Goal: Information Seeking & Learning: Learn about a topic

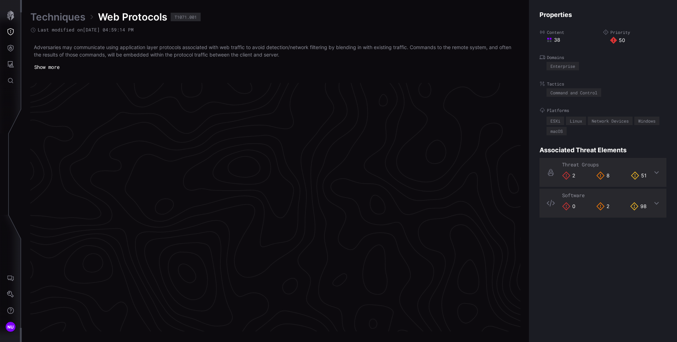
scroll to position [1466, 287]
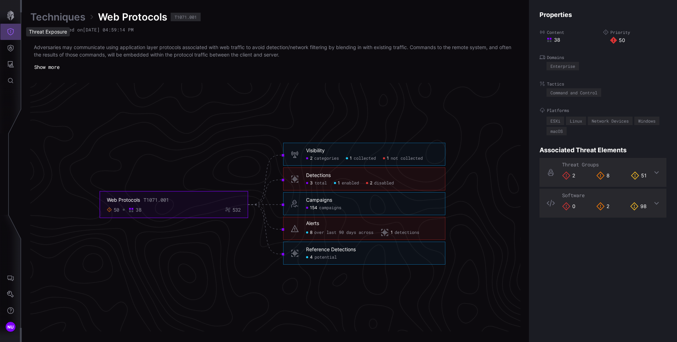
click at [11, 29] on icon "Threat Exposure" at bounding box center [10, 31] width 7 height 7
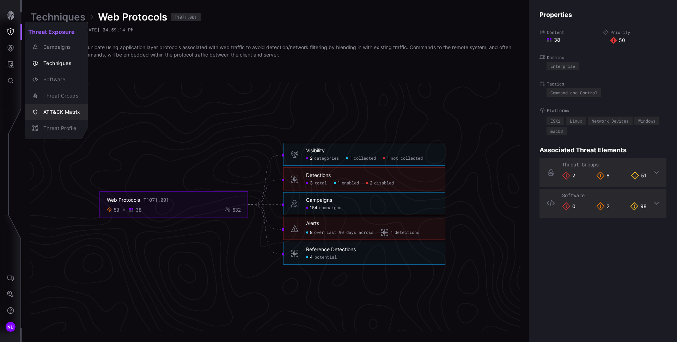
click at [62, 109] on div "ATT&CK Matrix" at bounding box center [60, 112] width 40 height 9
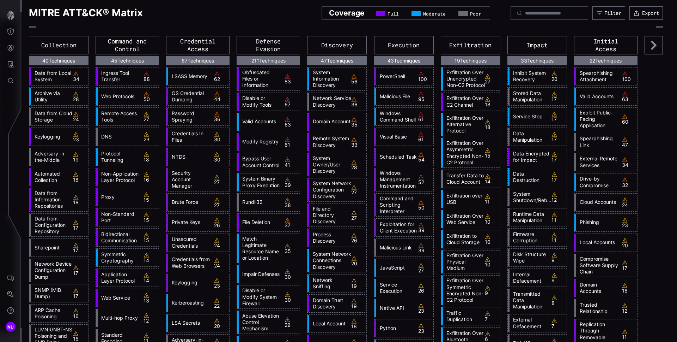
click at [651, 45] on icon at bounding box center [654, 45] width 6 height 9
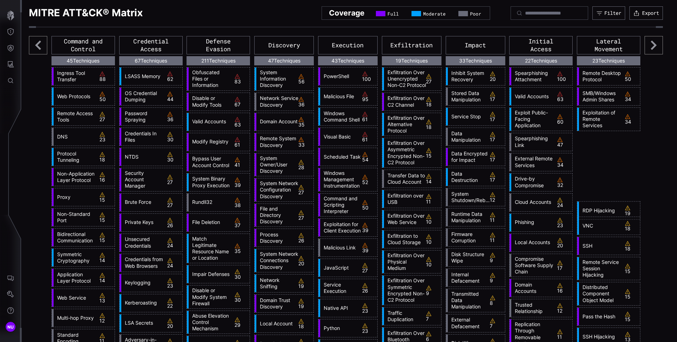
click at [651, 47] on icon at bounding box center [654, 45] width 6 height 9
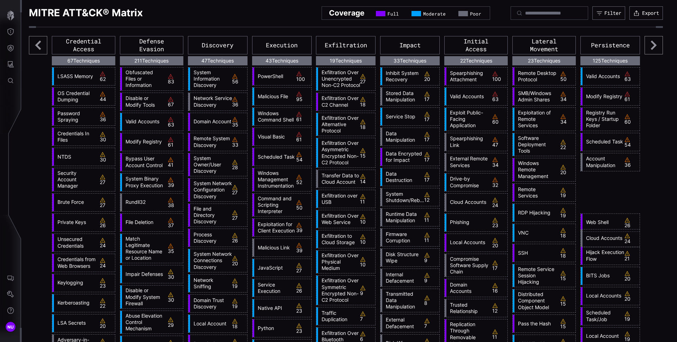
click at [651, 47] on icon at bounding box center [654, 45] width 6 height 9
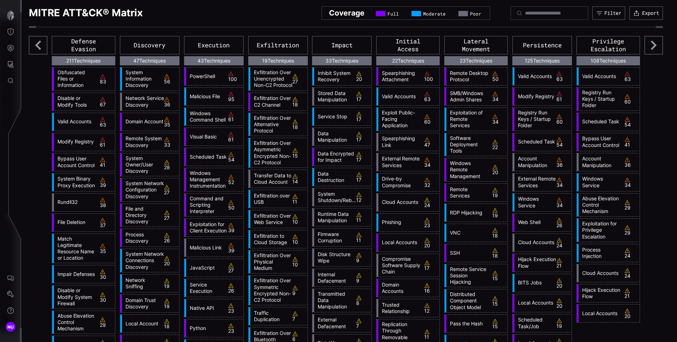
click at [651, 47] on icon at bounding box center [654, 45] width 6 height 9
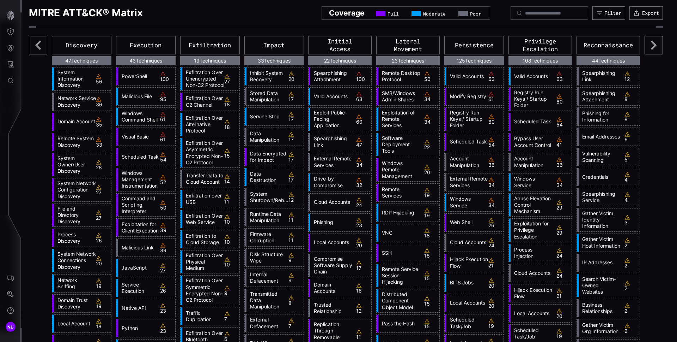
click at [650, 48] on icon at bounding box center [654, 45] width 18 height 18
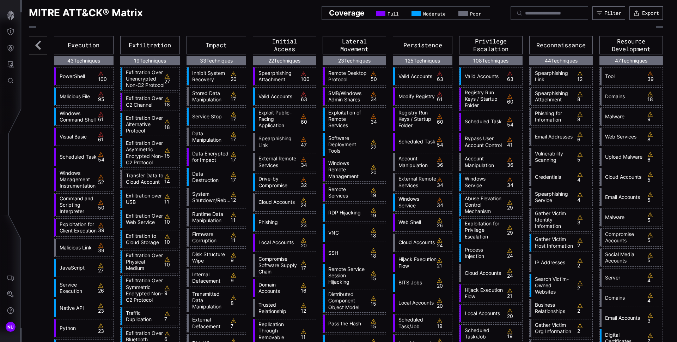
click at [35, 47] on icon at bounding box center [38, 45] width 18 height 18
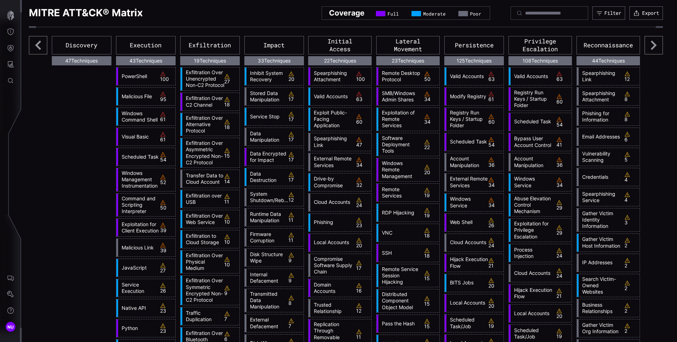
click at [35, 47] on icon at bounding box center [38, 45] width 18 height 18
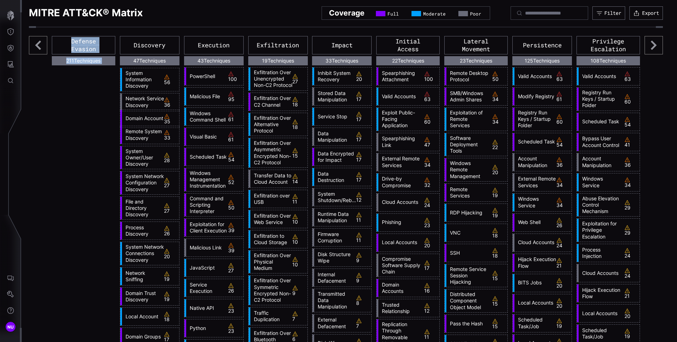
click at [35, 47] on icon at bounding box center [38, 45] width 18 height 18
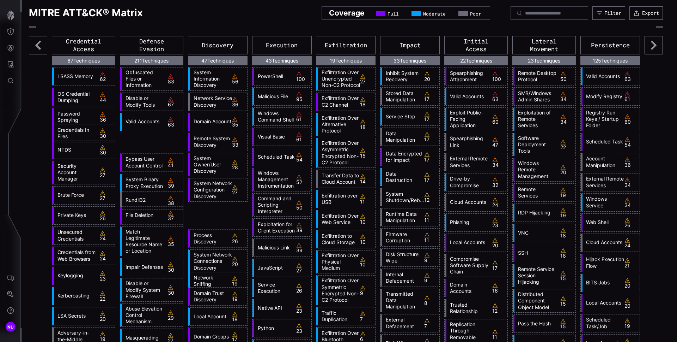
click at [35, 47] on icon at bounding box center [38, 45] width 18 height 18
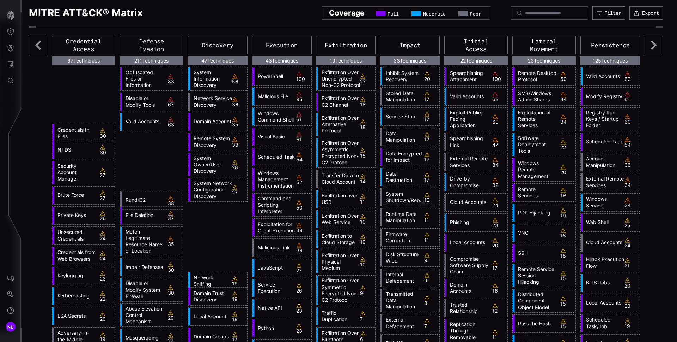
click at [35, 47] on icon at bounding box center [38, 45] width 18 height 18
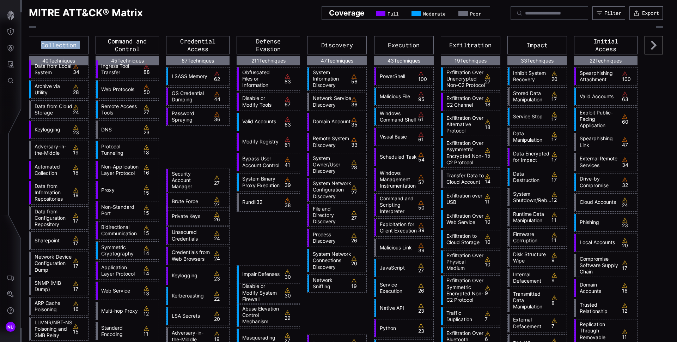
click at [35, 47] on div "Collection" at bounding box center [59, 45] width 60 height 18
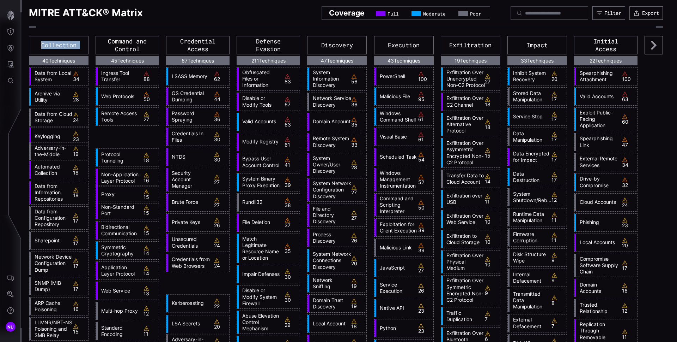
click at [35, 47] on div "Collection" at bounding box center [59, 45] width 60 height 18
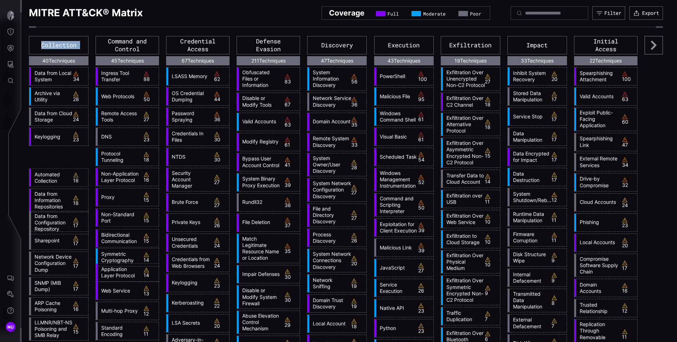
click at [35, 47] on div "Collection" at bounding box center [59, 45] width 60 height 18
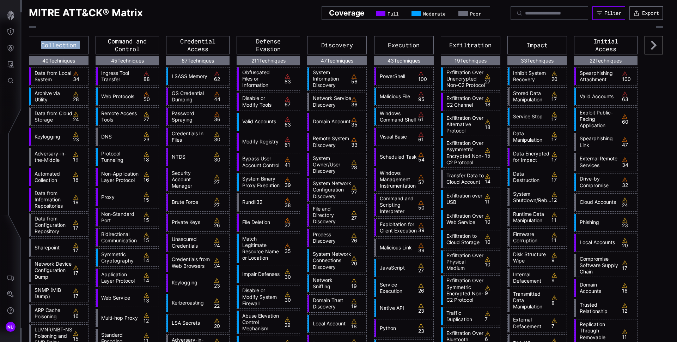
click at [605, 14] on div "Filter" at bounding box center [613, 13] width 17 height 6
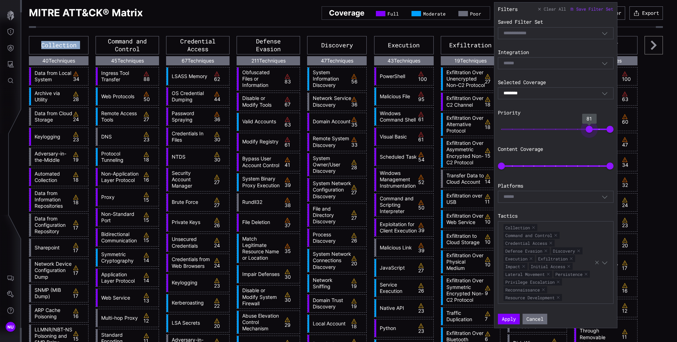
type input "**"
drag, startPoint x: 501, startPoint y: 131, endPoint x: 589, endPoint y: 133, distance: 87.5
click at [589, 133] on span "80" at bounding box center [588, 129] width 7 height 7
type input "*"
drag, startPoint x: 503, startPoint y: 164, endPoint x: 484, endPoint y: 164, distance: 18.7
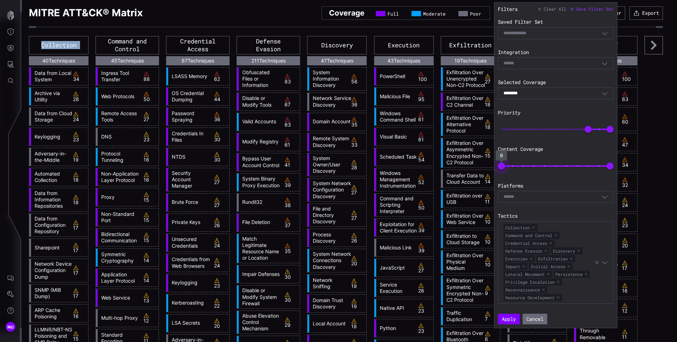
click at [484, 164] on body "NU MITRE ATT&CK® Matrix Coverage Full Moderate Poor Filter Export Collection 40…" at bounding box center [338, 171] width 677 height 342
type input "**"
drag, startPoint x: 612, startPoint y: 167, endPoint x: 533, endPoint y: 166, distance: 78.7
click at [533, 166] on span "29" at bounding box center [533, 165] width 7 height 7
click at [514, 321] on button "Apply" at bounding box center [509, 318] width 22 height 11
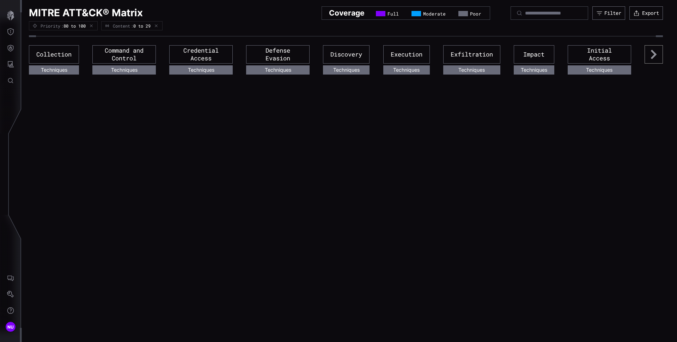
click at [650, 60] on icon at bounding box center [654, 54] width 18 height 18
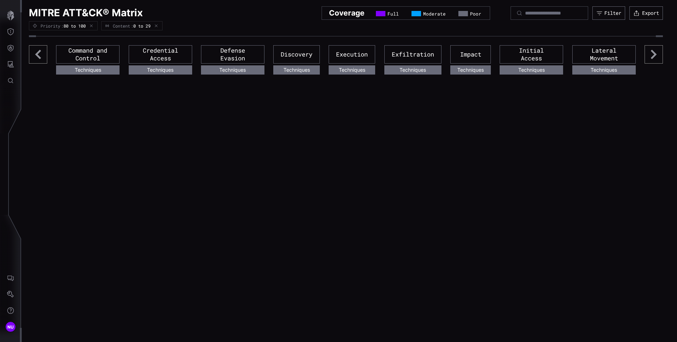
click at [651, 59] on icon at bounding box center [654, 54] width 18 height 18
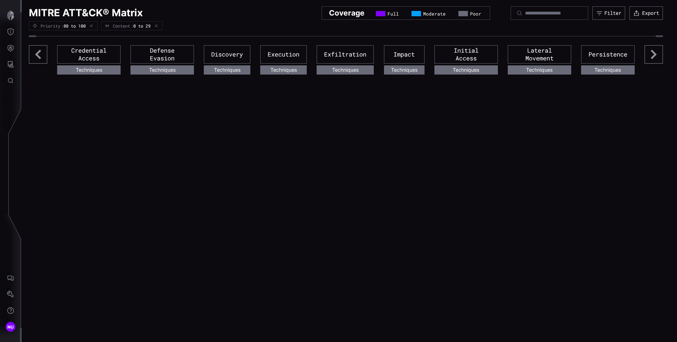
click at [651, 59] on icon at bounding box center [654, 54] width 18 height 18
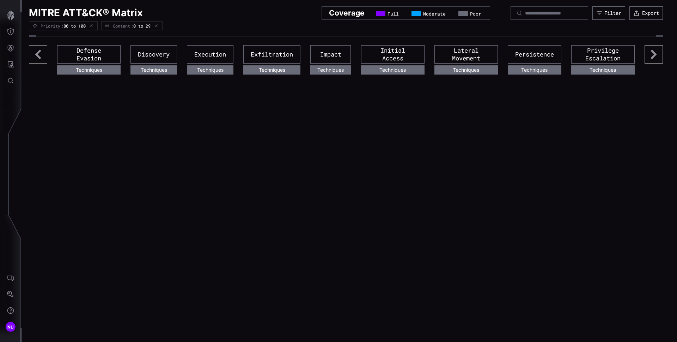
click at [651, 59] on icon at bounding box center [654, 54] width 18 height 18
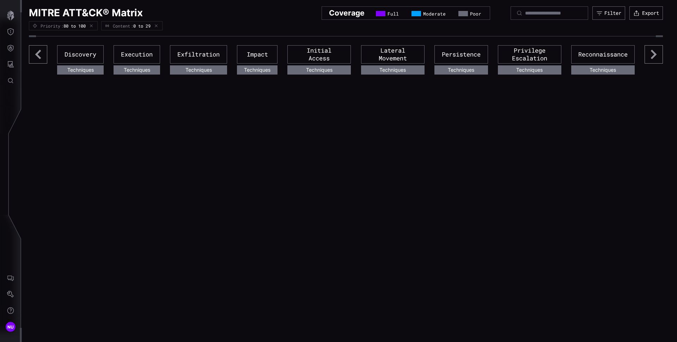
click at [651, 59] on icon at bounding box center [654, 54] width 18 height 18
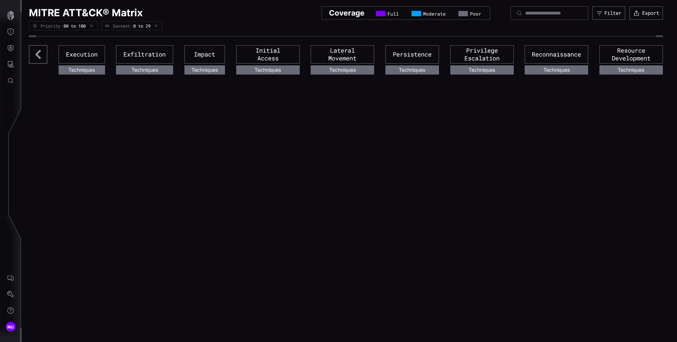
click at [38, 55] on icon at bounding box center [38, 54] width 6 height 9
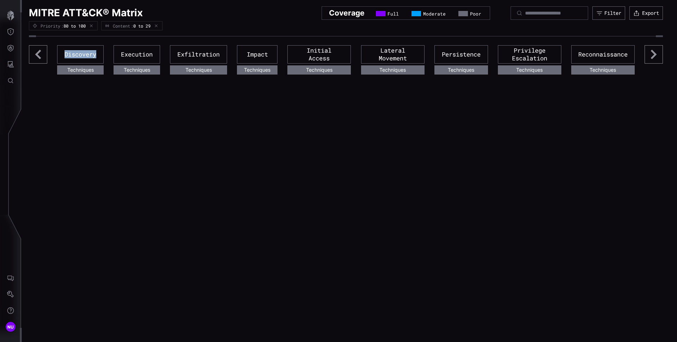
click at [38, 55] on icon at bounding box center [38, 54] width 6 height 9
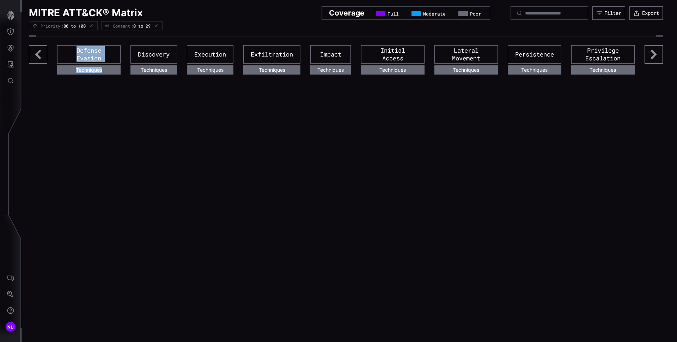
click at [38, 55] on icon at bounding box center [38, 54] width 6 height 9
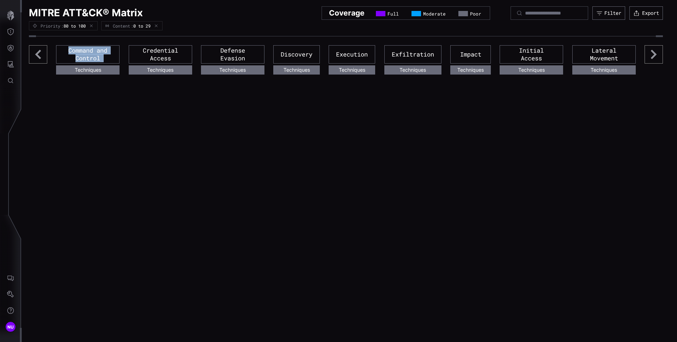
click at [38, 55] on icon at bounding box center [38, 54] width 6 height 9
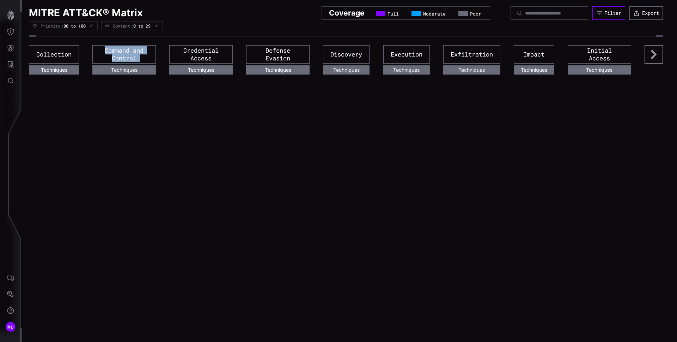
click at [602, 14] on button "Filter" at bounding box center [609, 12] width 33 height 13
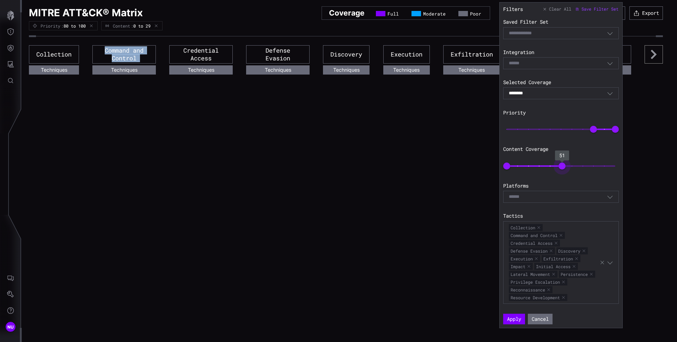
type input "**"
drag, startPoint x: 539, startPoint y: 167, endPoint x: 566, endPoint y: 168, distance: 26.9
click at [566, 168] on span "54" at bounding box center [565, 165] width 7 height 7
click at [516, 318] on button "Apply" at bounding box center [515, 318] width 22 height 11
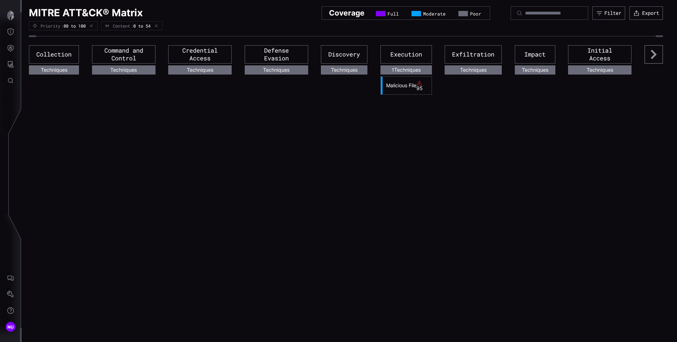
click at [661, 55] on icon at bounding box center [654, 54] width 18 height 18
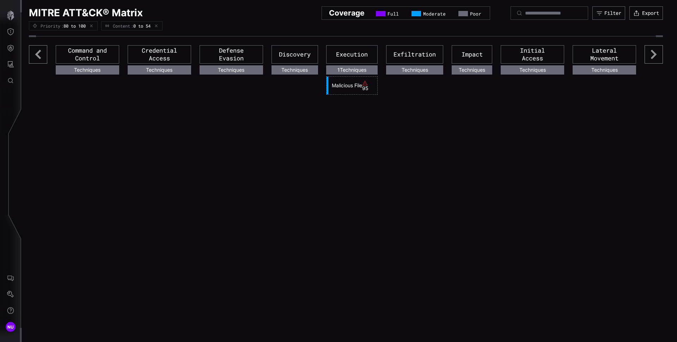
click at [657, 56] on icon at bounding box center [654, 54] width 18 height 18
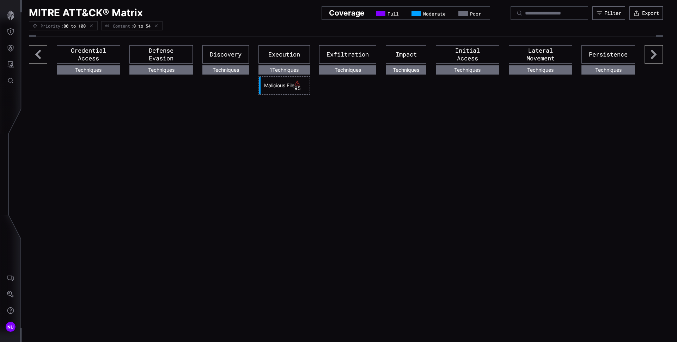
click at [657, 56] on icon at bounding box center [654, 54] width 18 height 18
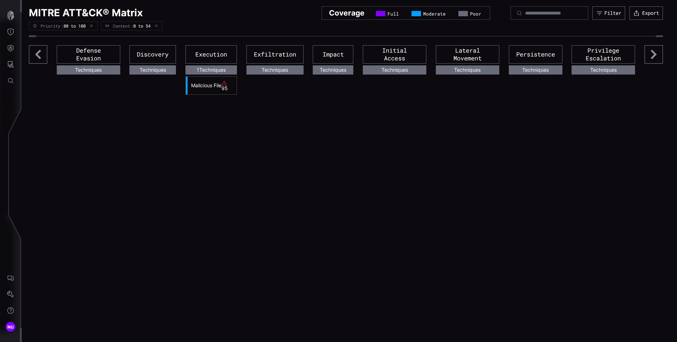
click at [657, 56] on icon at bounding box center [654, 54] width 18 height 18
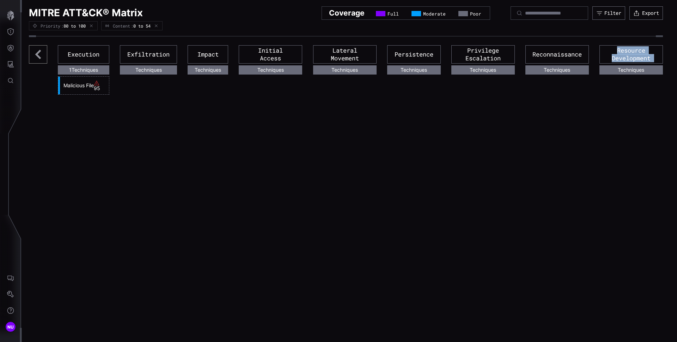
click at [657, 56] on div "Resource Development" at bounding box center [632, 54] width 64 height 18
click at [25, 52] on div "MITRE ATT&CK® Matrix Coverage Full Moderate Poor Filter Export Priority : 80 to…" at bounding box center [350, 48] width 656 height 96
click at [32, 53] on icon at bounding box center [38, 54] width 18 height 18
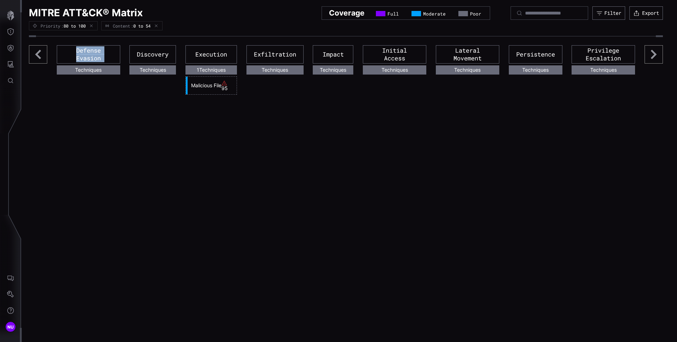
click at [32, 53] on icon at bounding box center [38, 54] width 18 height 18
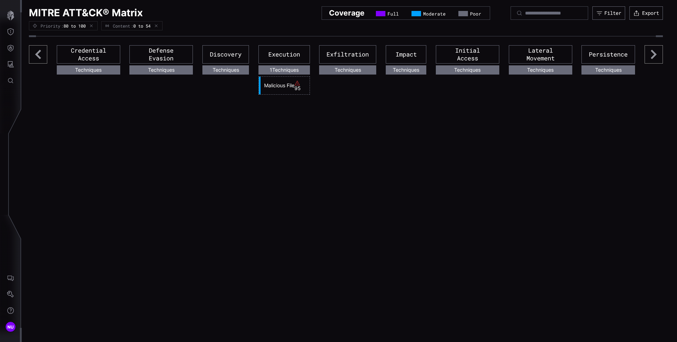
click at [298, 88] on div "95" at bounding box center [301, 85] width 13 height 11
click at [296, 82] on icon at bounding box center [298, 83] width 6 height 6
click at [288, 84] on link "Malicious File" at bounding box center [278, 85] width 34 height 6
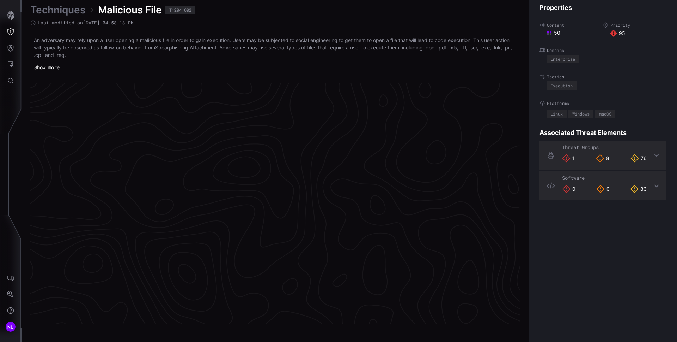
scroll to position [1470, 287]
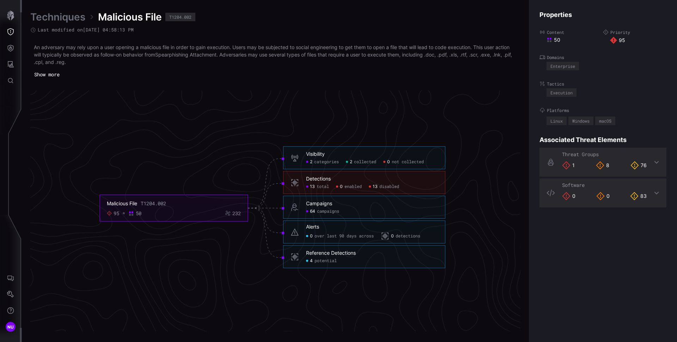
click at [327, 205] on div "Campaigns" at bounding box center [319, 203] width 26 height 6
click at [356, 205] on h6 "Campaigns" at bounding box center [372, 203] width 132 height 6
click at [384, 187] on span "disabled" at bounding box center [390, 187] width 20 height 6
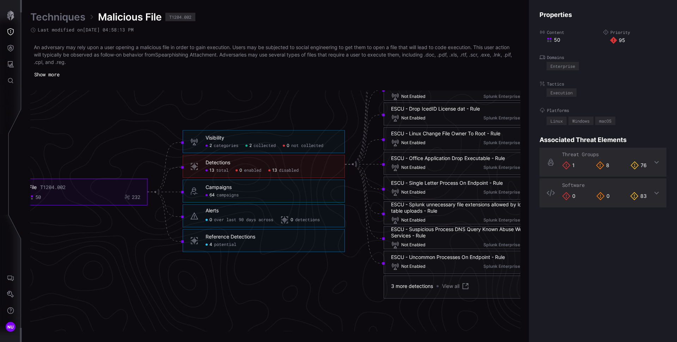
scroll to position [1548, 287]
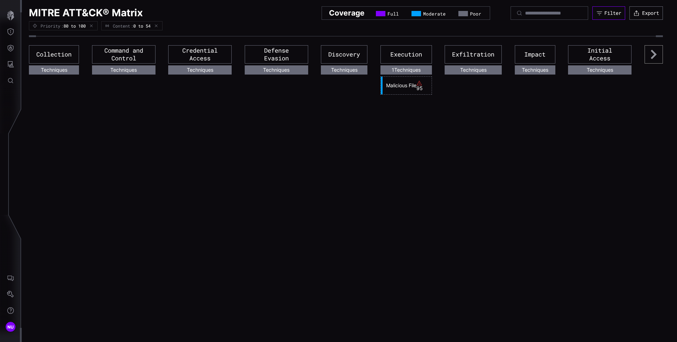
click at [606, 13] on div "Filter" at bounding box center [613, 13] width 17 height 6
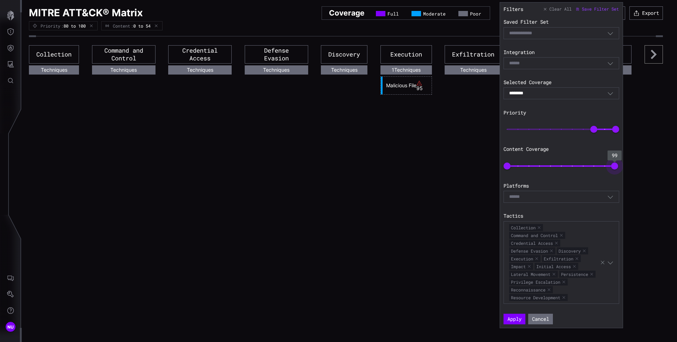
type input "***"
drag, startPoint x: 567, startPoint y: 167, endPoint x: 619, endPoint y: 166, distance: 52.2
click at [619, 166] on span "99" at bounding box center [614, 165] width 7 height 7
click at [518, 319] on button "Apply" at bounding box center [515, 318] width 22 height 11
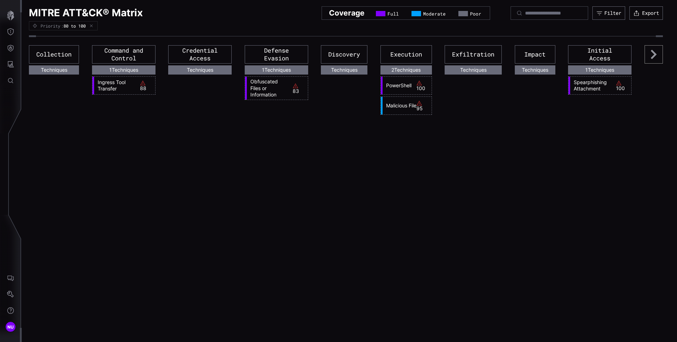
click at [652, 58] on icon at bounding box center [654, 54] width 6 height 9
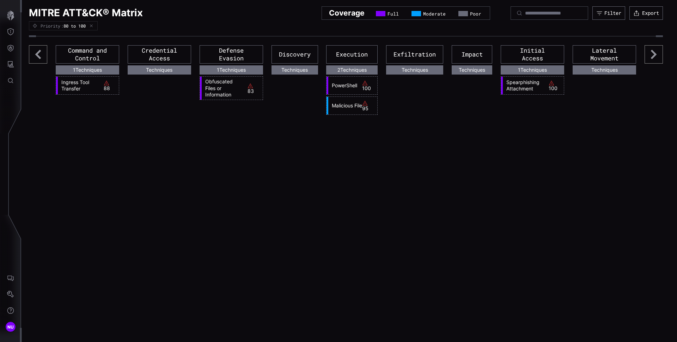
click at [652, 58] on icon at bounding box center [654, 54] width 6 height 9
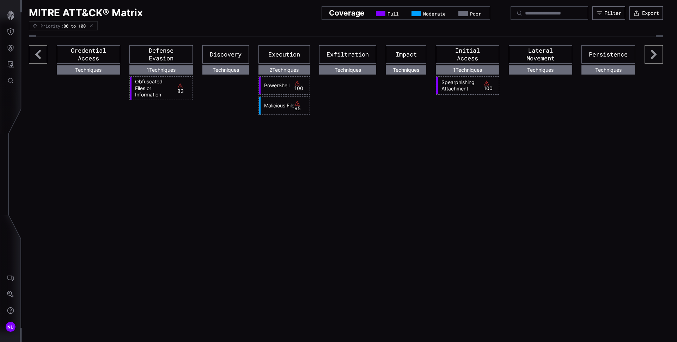
click at [651, 58] on icon at bounding box center [654, 54] width 6 height 9
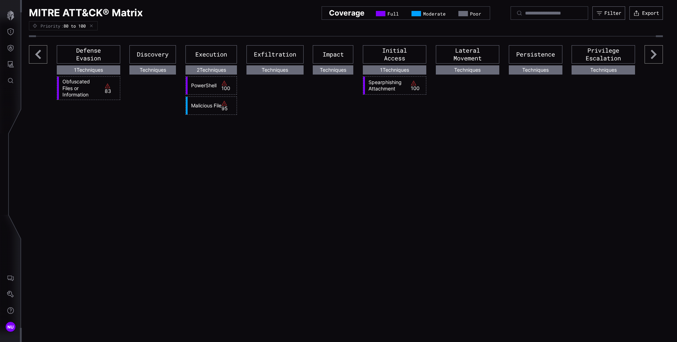
click at [651, 58] on icon at bounding box center [654, 54] width 6 height 9
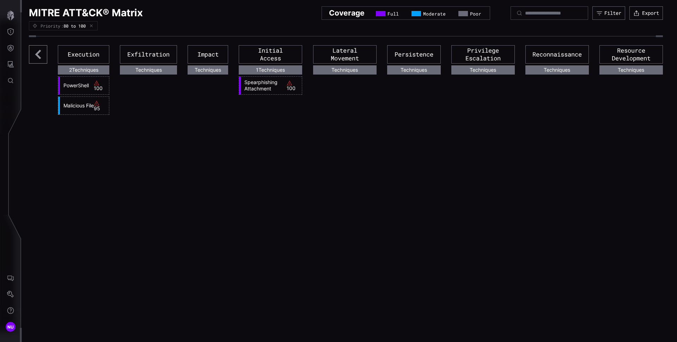
click at [651, 58] on div "Resource Development" at bounding box center [632, 54] width 64 height 18
click at [39, 55] on icon at bounding box center [38, 54] width 18 height 18
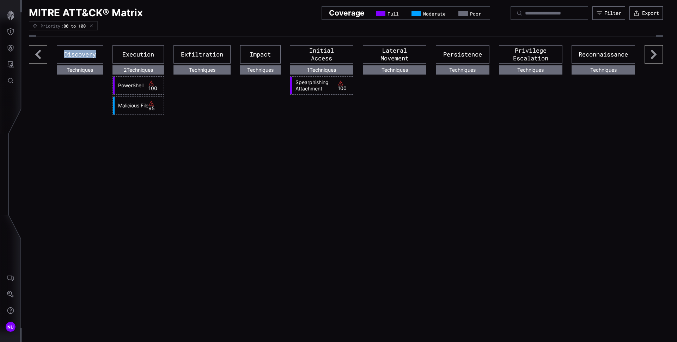
click at [39, 55] on icon at bounding box center [38, 54] width 18 height 18
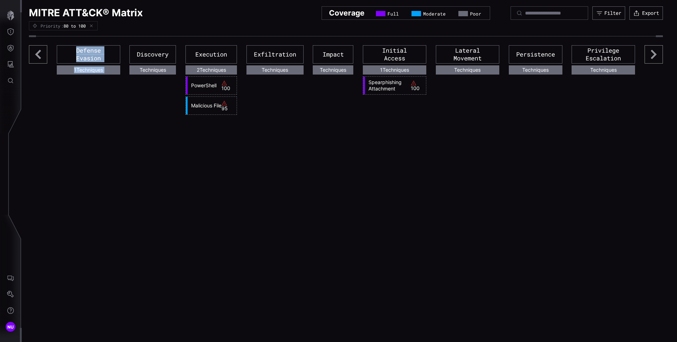
click at [39, 55] on icon at bounding box center [38, 54] width 18 height 18
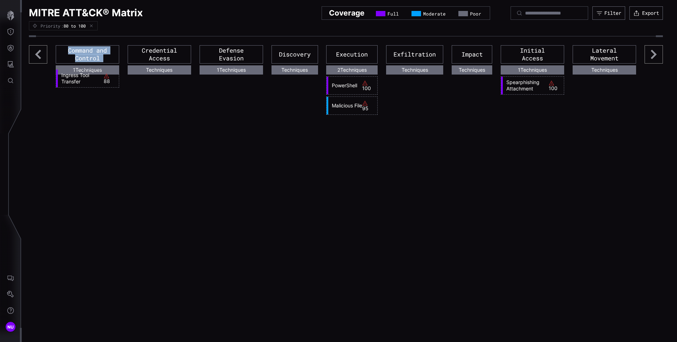
click at [39, 55] on icon at bounding box center [38, 54] width 18 height 18
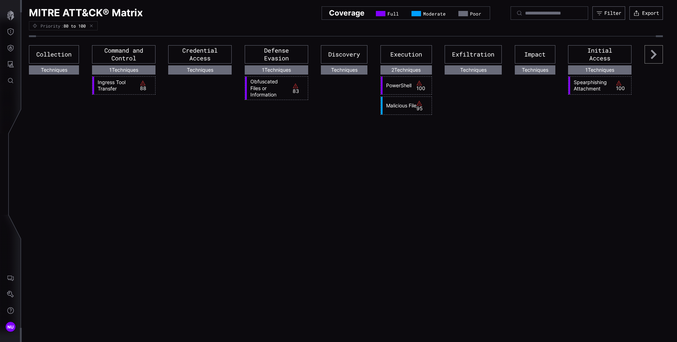
click at [152, 127] on div "MITRE ATT&CK® Matrix Coverage Full Moderate Poor Filter Export Priority : 80 to…" at bounding box center [350, 171] width 656 height 342
click at [401, 88] on link "PowerShell" at bounding box center [400, 85] width 34 height 6
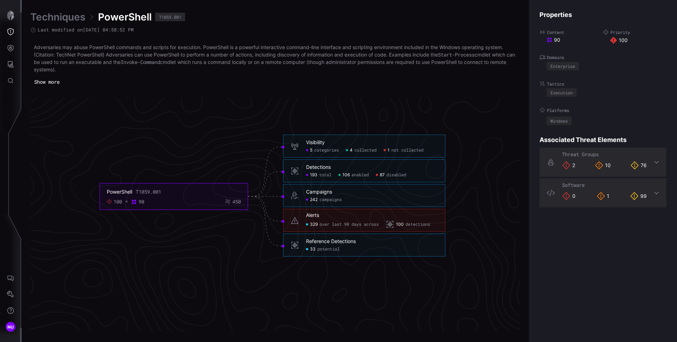
scroll to position [1491, 287]
click at [332, 215] on h6 "Alerts" at bounding box center [372, 213] width 132 height 6
click at [334, 224] on span "over last 90 days across" at bounding box center [349, 223] width 59 height 6
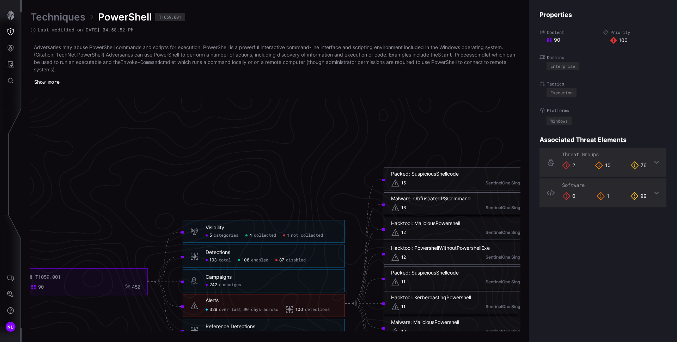
scroll to position [1388, 287]
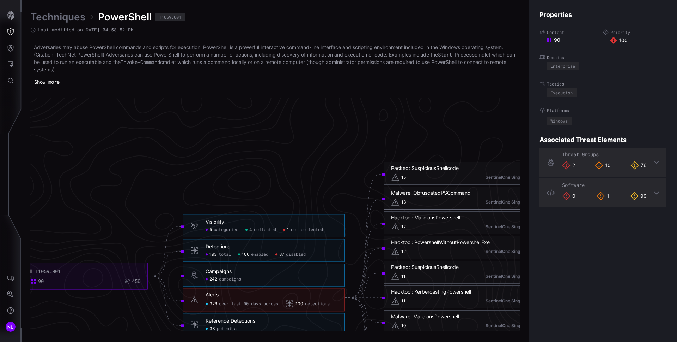
click at [425, 179] on div "15 SentinelOne Singularity" at bounding box center [464, 177] width 147 height 8
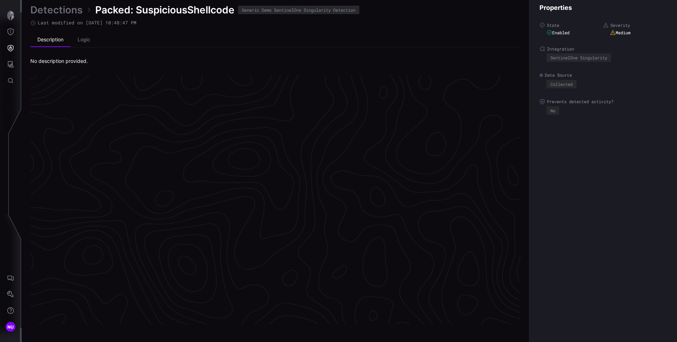
scroll to position [1466, 287]
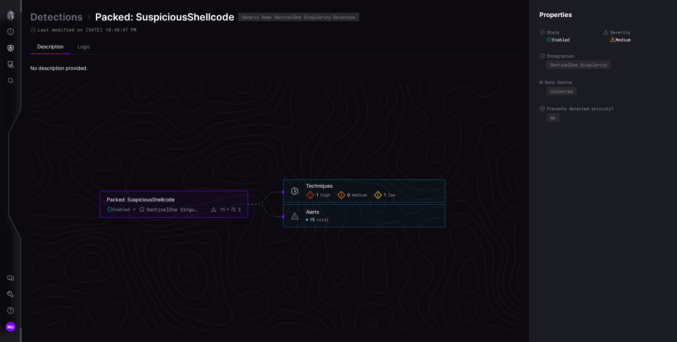
click at [368, 191] on div "1 high 0 medium 1 low" at bounding box center [372, 195] width 132 height 8
click at [323, 199] on div "1 high" at bounding box center [318, 195] width 24 height 8
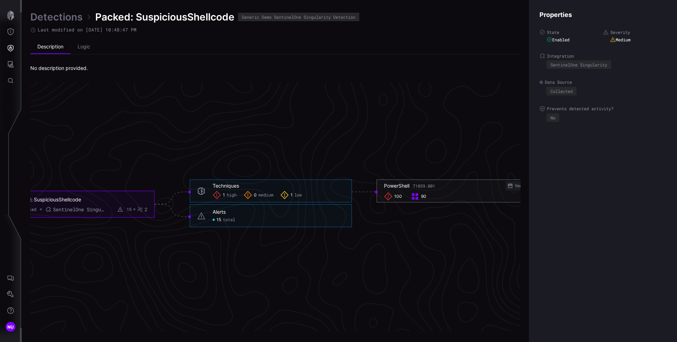
click at [394, 196] on span "100" at bounding box center [398, 196] width 8 height 6
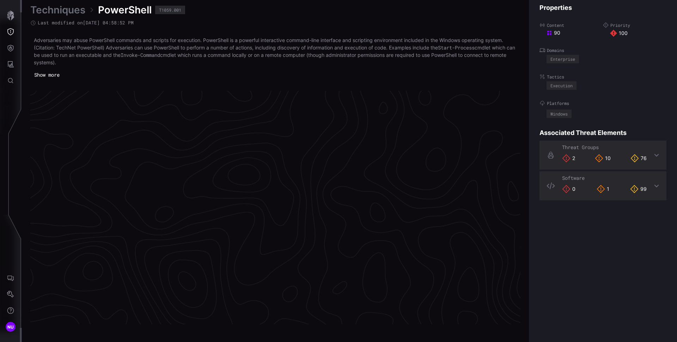
scroll to position [1474, 287]
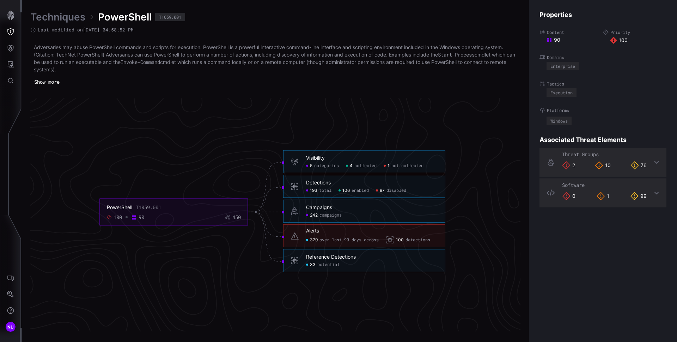
click at [654, 159] on icon at bounding box center [657, 162] width 6 height 6
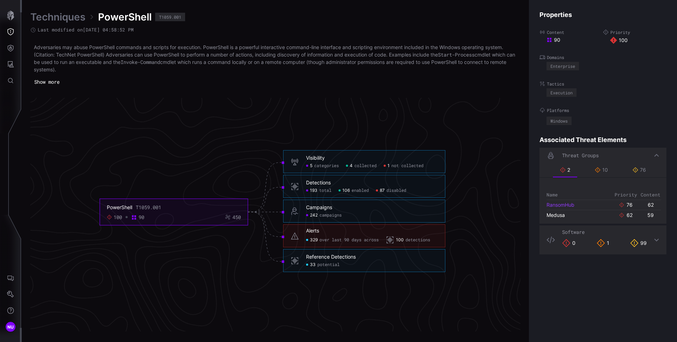
click at [571, 206] on link "RansomHub" at bounding box center [561, 204] width 28 height 6
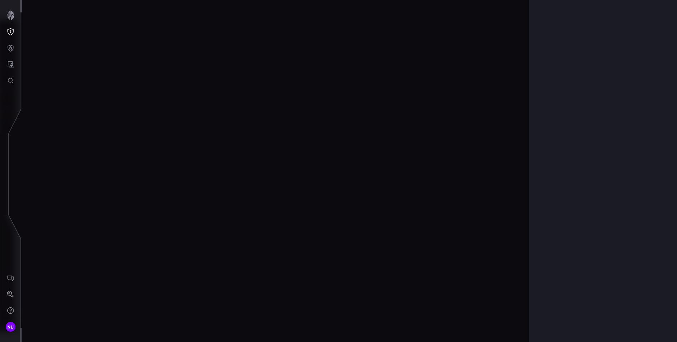
scroll to position [1461, 287]
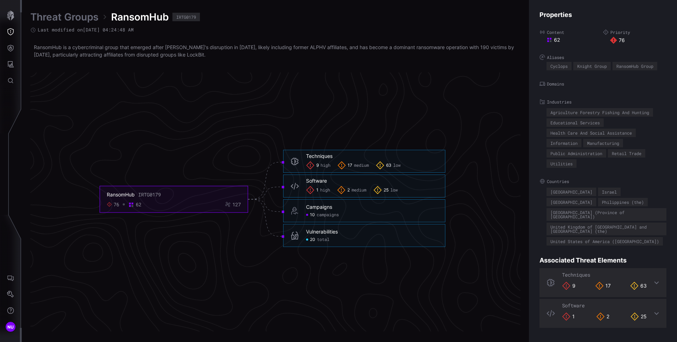
click at [323, 188] on span "high" at bounding box center [325, 190] width 10 height 6
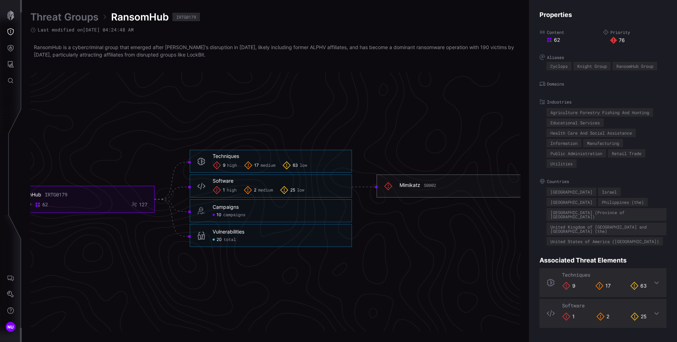
click at [408, 184] on div "Mimikatz S0002" at bounding box center [418, 185] width 37 height 6
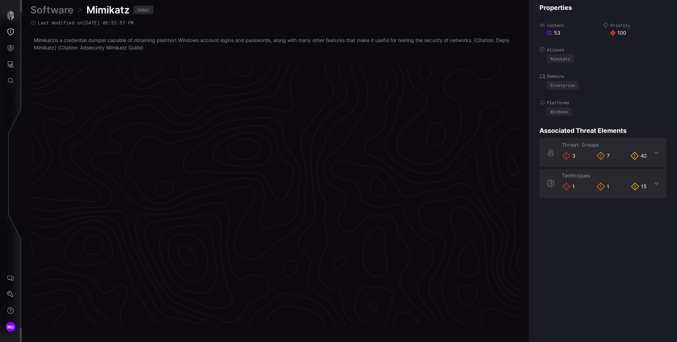
scroll to position [1461, 287]
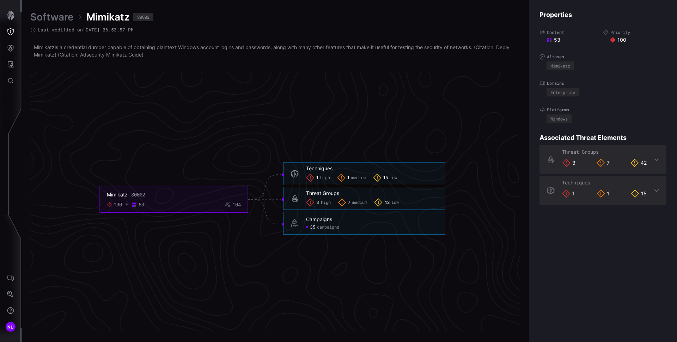
click at [376, 117] on icon "Mimikatz S0002 100 53 104 Techniques 1 high 1 medium 15 low Techniques - 1 high…" at bounding box center [272, 199] width 1059 height 3176
drag, startPoint x: 137, startPoint y: 205, endPoint x: 150, endPoint y: 206, distance: 13.4
click at [150, 206] on div "100 53 104" at bounding box center [174, 204] width 134 height 6
click at [561, 31] on label "Content" at bounding box center [572, 32] width 64 height 6
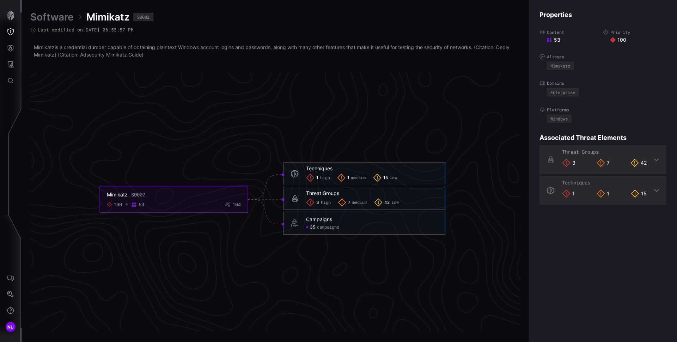
click at [557, 31] on label "Content" at bounding box center [572, 32] width 64 height 6
click at [566, 37] on div "53" at bounding box center [575, 40] width 56 height 6
click at [551, 40] on rect at bounding box center [551, 41] width 2 height 2
click at [558, 40] on div "53" at bounding box center [575, 40] width 56 height 6
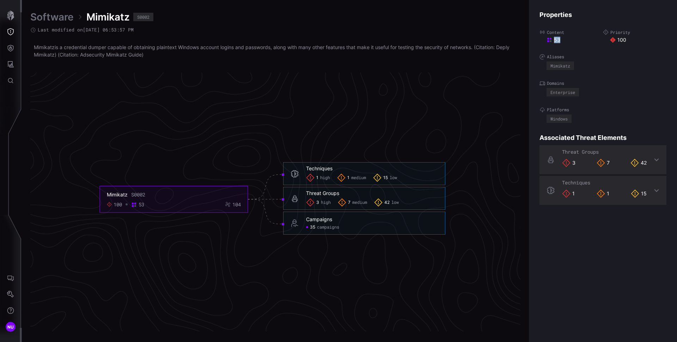
click at [558, 40] on div "53" at bounding box center [575, 40] width 56 height 6
click at [118, 197] on div "Mimikatz" at bounding box center [117, 194] width 21 height 6
click at [11, 36] on button "Threat Exposure" at bounding box center [10, 32] width 20 height 16
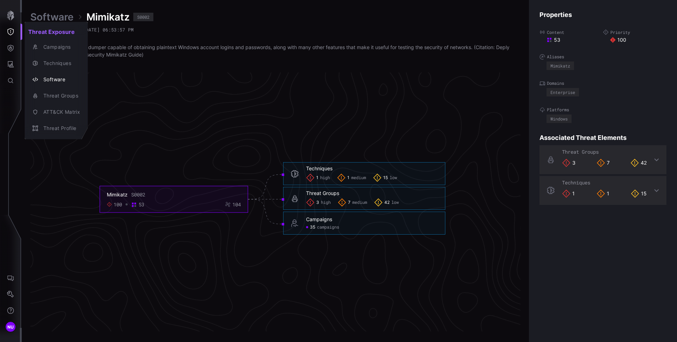
click at [11, 54] on div at bounding box center [338, 171] width 677 height 342
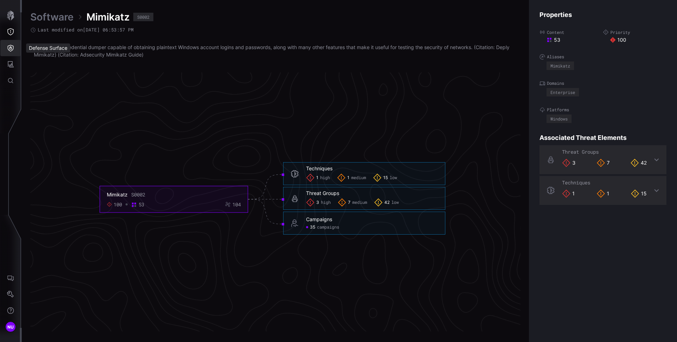
click at [11, 52] on button "Defense Surface" at bounding box center [10, 48] width 20 height 16
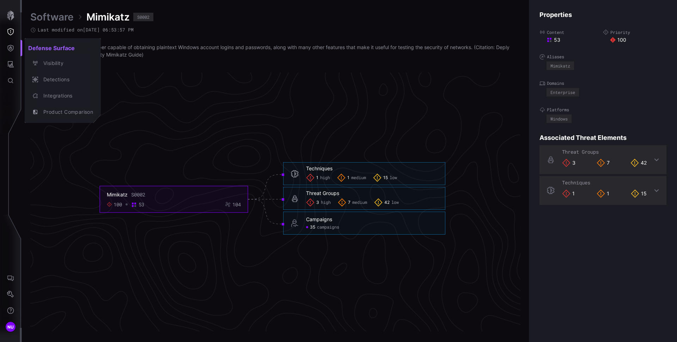
click at [11, 52] on div at bounding box center [338, 171] width 677 height 342
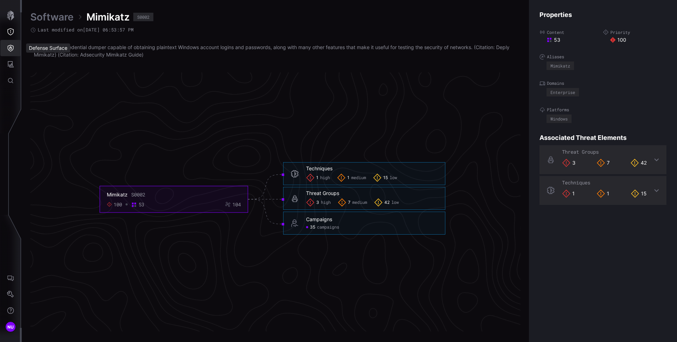
click at [11, 52] on button "Defense Surface" at bounding box center [10, 48] width 20 height 16
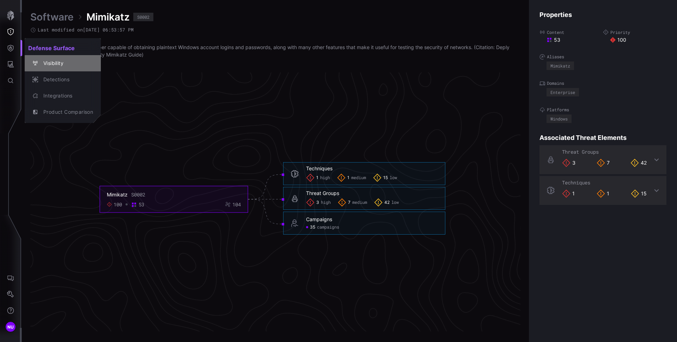
click at [61, 64] on div "Visibility" at bounding box center [66, 63] width 53 height 9
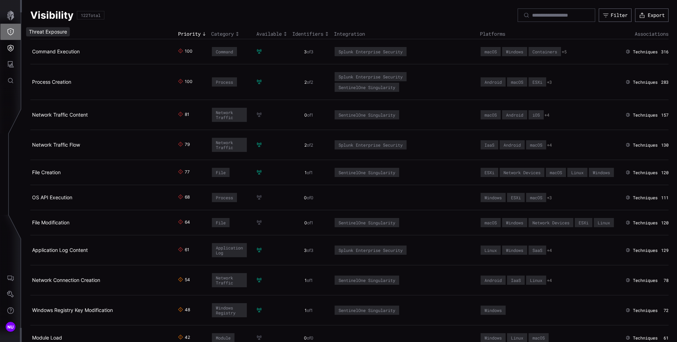
click at [9, 31] on icon "Threat Exposure" at bounding box center [10, 31] width 7 height 7
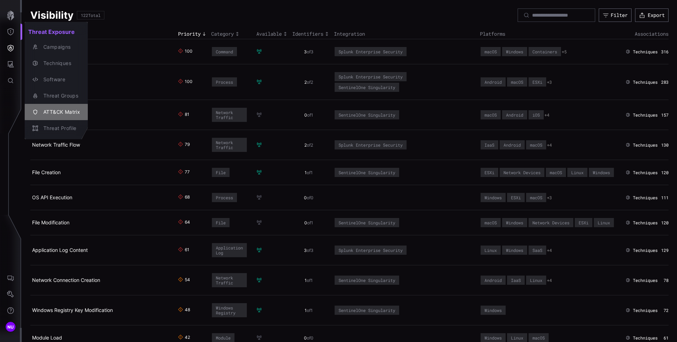
click at [73, 110] on div "ATT&CK Matrix" at bounding box center [60, 112] width 40 height 9
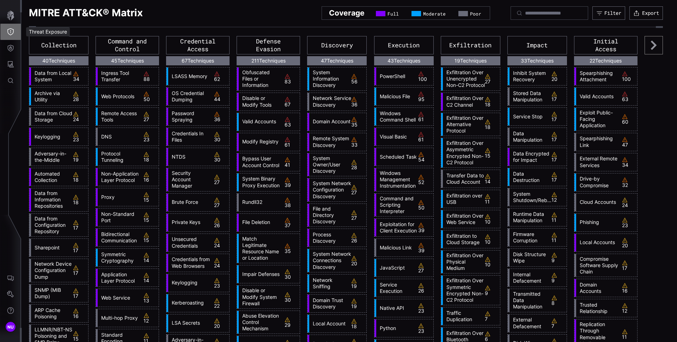
click at [10, 30] on icon "Threat Exposure" at bounding box center [10, 31] width 6 height 7
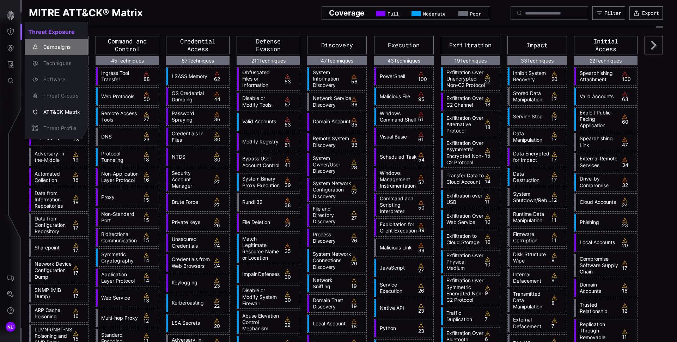
click at [50, 47] on div "Campaigns" at bounding box center [60, 47] width 40 height 9
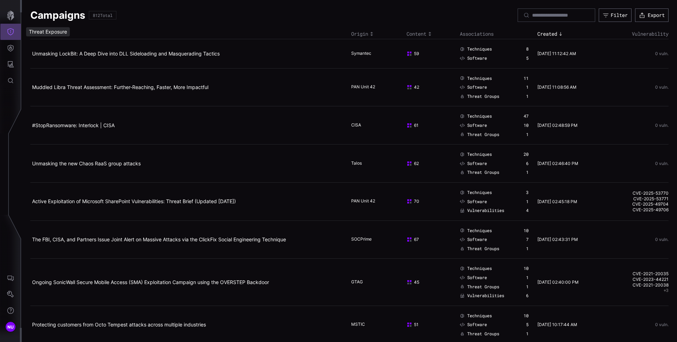
click at [14, 35] on icon "Threat Exposure" at bounding box center [10, 31] width 7 height 7
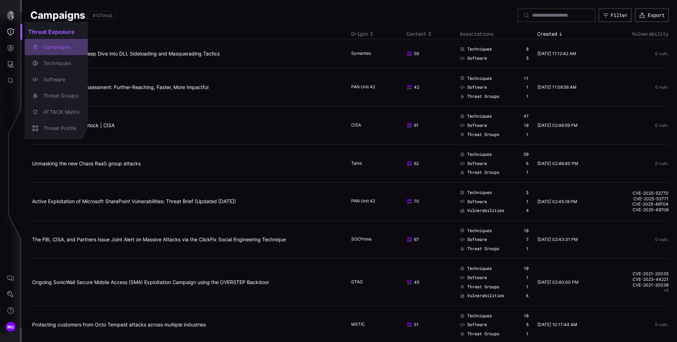
click at [53, 46] on div "Campaigns" at bounding box center [60, 47] width 40 height 9
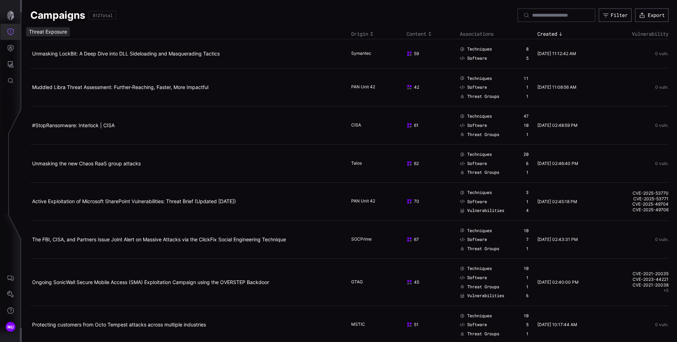
click at [12, 34] on icon "Threat Exposure" at bounding box center [10, 31] width 6 height 7
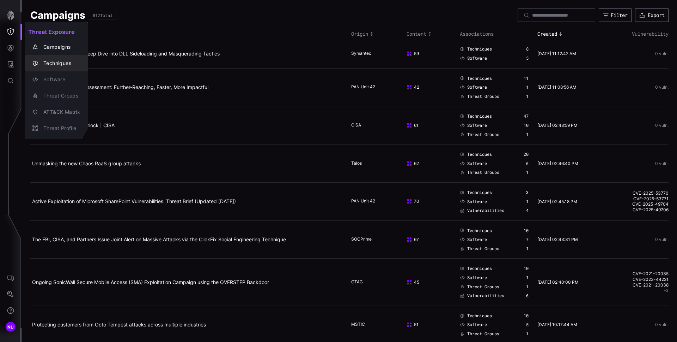
click at [59, 60] on div "Techniques" at bounding box center [60, 63] width 40 height 9
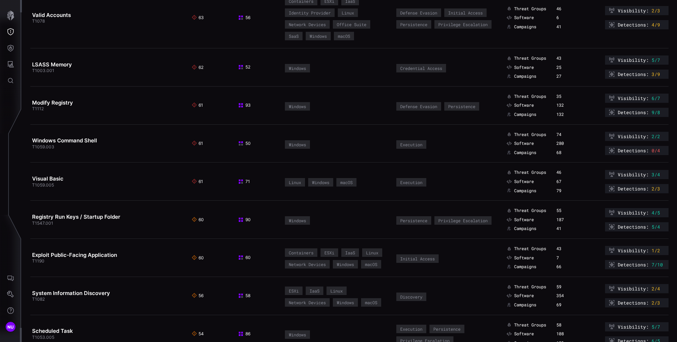
scroll to position [409, 0]
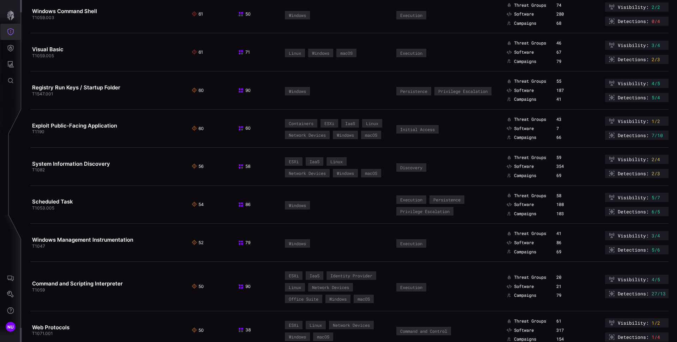
click at [12, 29] on icon "Threat Exposure" at bounding box center [10, 31] width 6 height 7
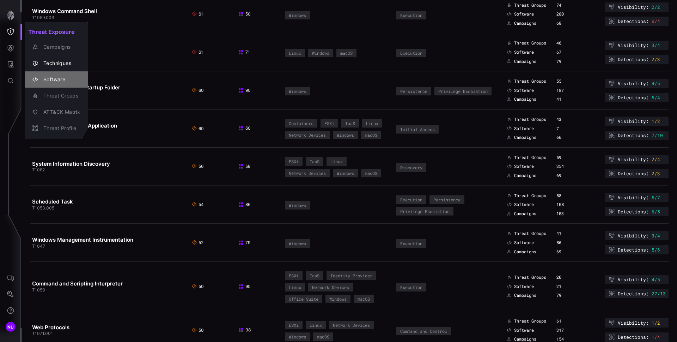
click at [68, 74] on button "Software" at bounding box center [56, 79] width 63 height 16
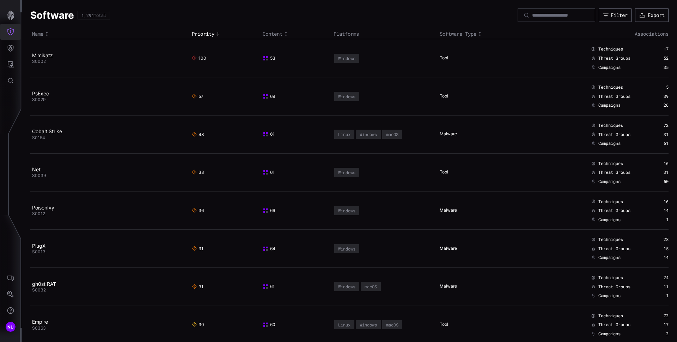
click at [10, 33] on icon "Threat Exposure" at bounding box center [10, 31] width 7 height 7
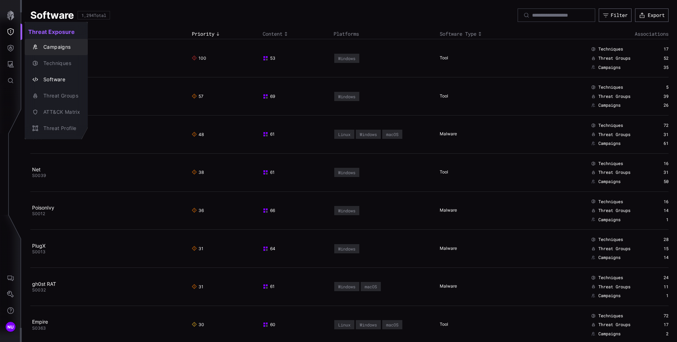
click at [98, 55] on div at bounding box center [338, 171] width 677 height 342
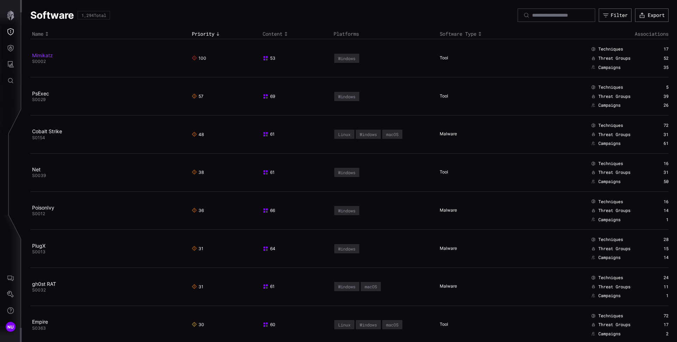
click at [44, 54] on link "Mimikatz" at bounding box center [42, 55] width 21 height 6
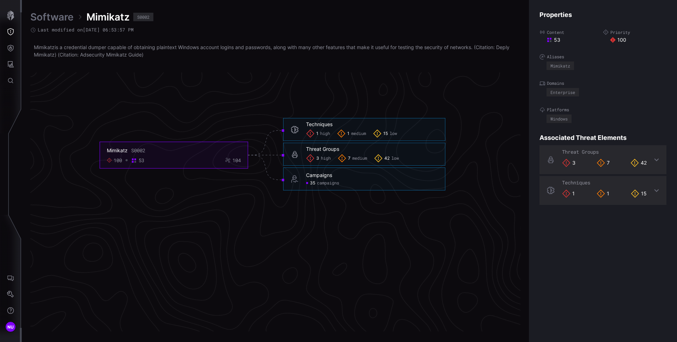
scroll to position [1512, 287]
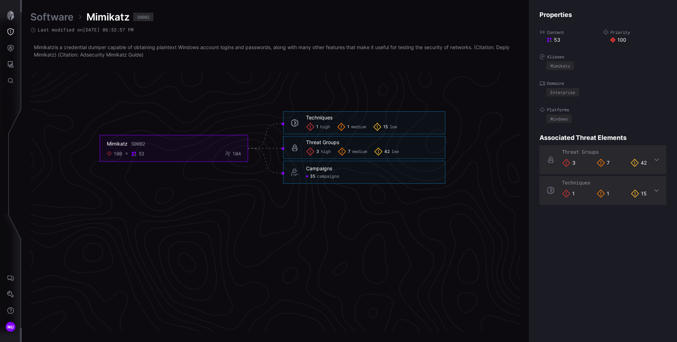
click at [333, 124] on div "1 high 1 medium 15 low" at bounding box center [372, 126] width 132 height 8
click at [324, 126] on span "high" at bounding box center [325, 127] width 10 height 6
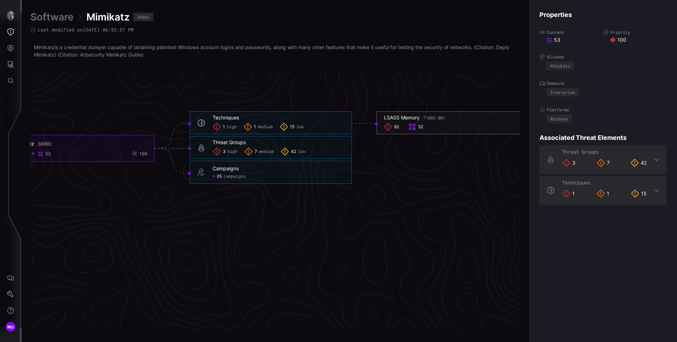
click at [377, 124] on div "LSASS Memory T1003.001 62 52" at bounding box center [458, 122] width 162 height 23
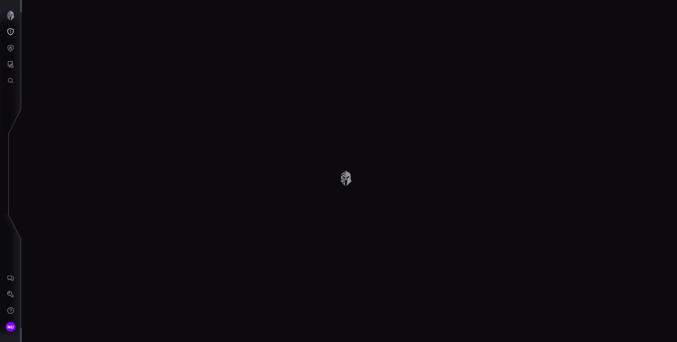
click at [398, 125] on div at bounding box center [350, 171] width 656 height 342
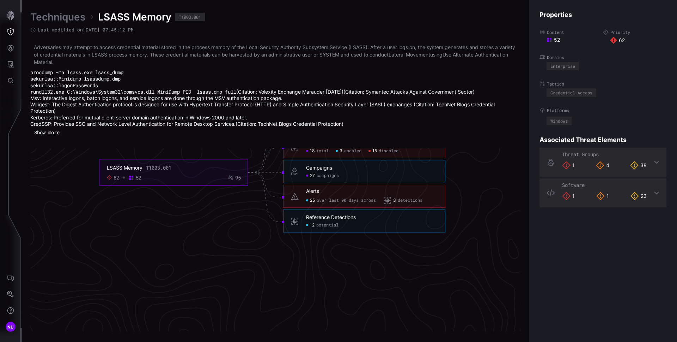
scroll to position [1564, 287]
click at [320, 165] on div "Campaigns" at bounding box center [319, 167] width 26 height 6
click at [310, 178] on div "Campaigns 27 campaigns" at bounding box center [364, 170] width 162 height 23
click at [312, 175] on span "27" at bounding box center [312, 175] width 5 height 6
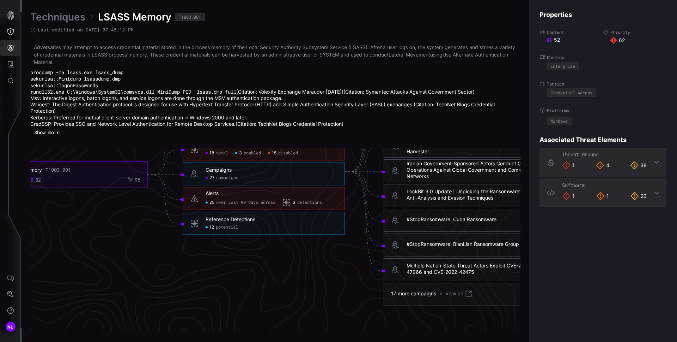
click at [8, 47] on icon "Defense Surface" at bounding box center [11, 48] width 6 height 7
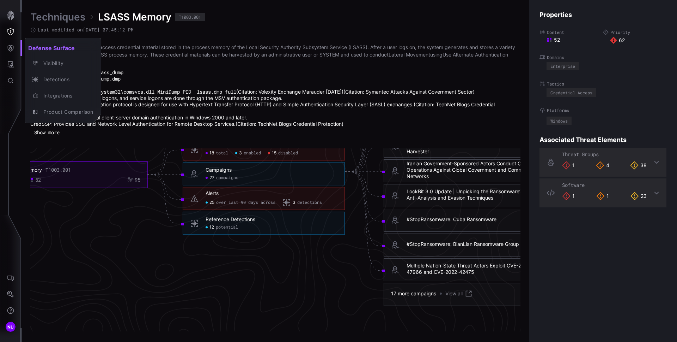
click at [9, 32] on div at bounding box center [338, 171] width 677 height 342
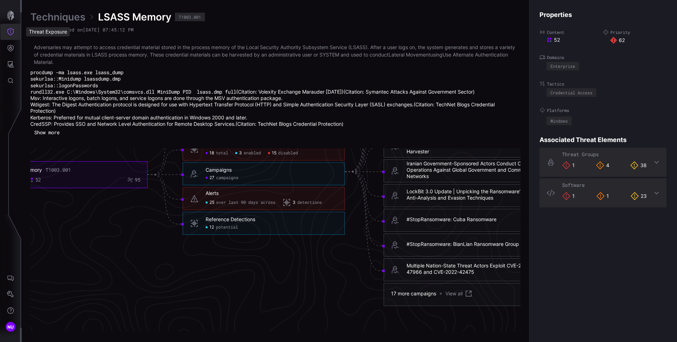
click at [9, 32] on icon "Threat Exposure" at bounding box center [10, 31] width 7 height 7
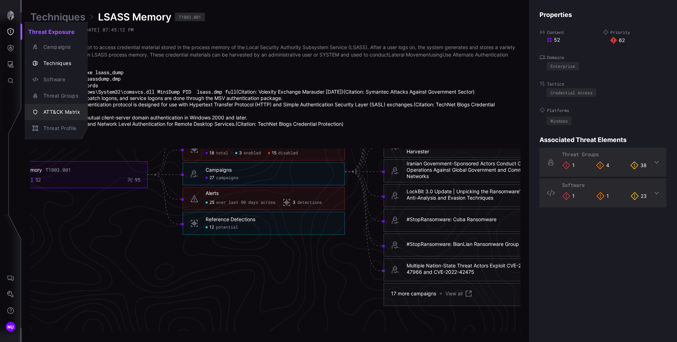
click at [70, 111] on div "ATT&CK Matrix" at bounding box center [60, 112] width 40 height 9
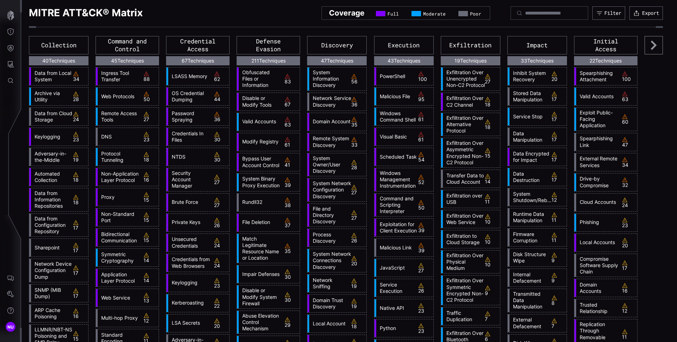
click at [645, 48] on icon at bounding box center [654, 45] width 18 height 18
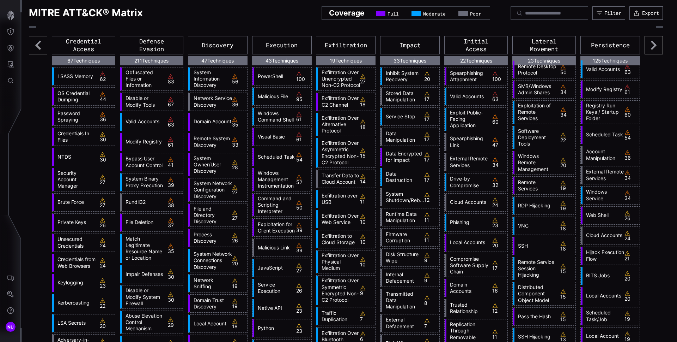
click at [645, 48] on icon at bounding box center [654, 45] width 18 height 18
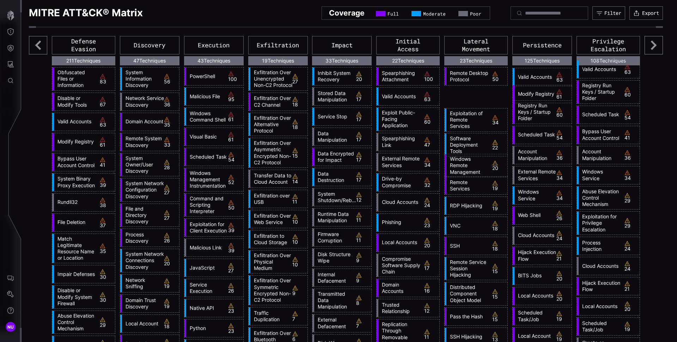
click at [645, 48] on icon at bounding box center [654, 45] width 18 height 18
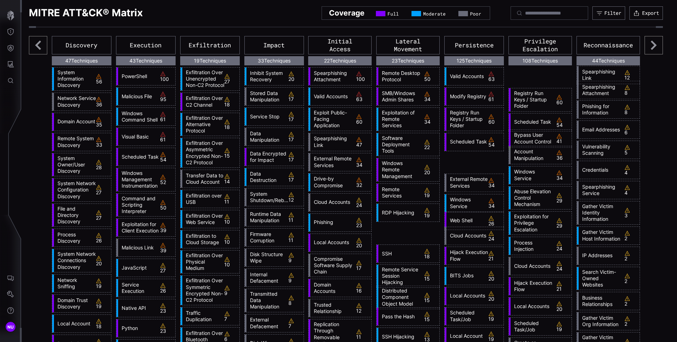
click at [645, 48] on icon at bounding box center [654, 45] width 18 height 18
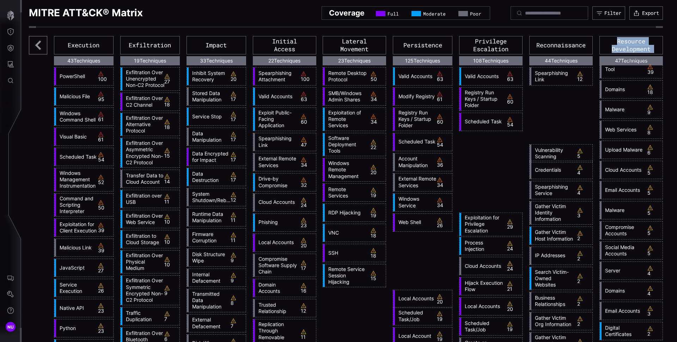
click at [644, 48] on div "Resource Development" at bounding box center [632, 45] width 64 height 18
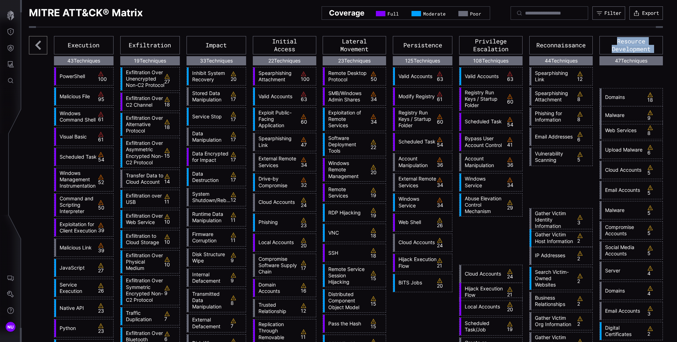
click at [644, 48] on div "Resource Development" at bounding box center [632, 45] width 64 height 18
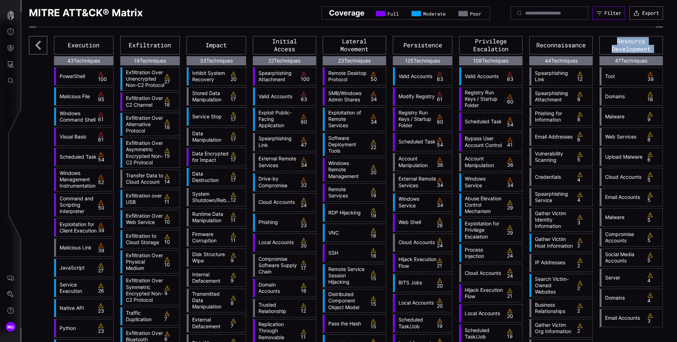
click at [604, 17] on button "Filter" at bounding box center [609, 12] width 33 height 13
click at [5, 64] on button "Attack Surface" at bounding box center [10, 64] width 20 height 16
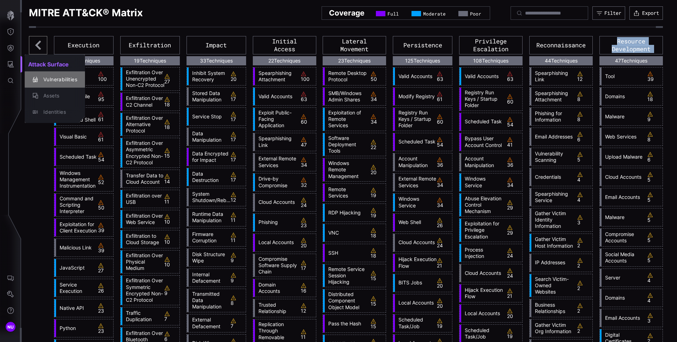
click at [50, 78] on div "Vulnerabilities" at bounding box center [58, 79] width 37 height 9
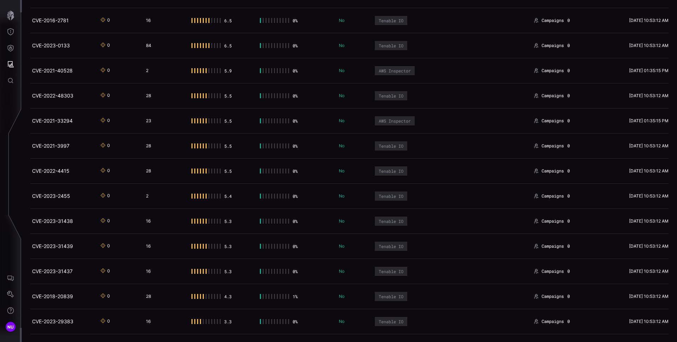
scroll to position [699, 0]
click at [49, 119] on link "CVE-2021-33294" at bounding box center [52, 120] width 41 height 6
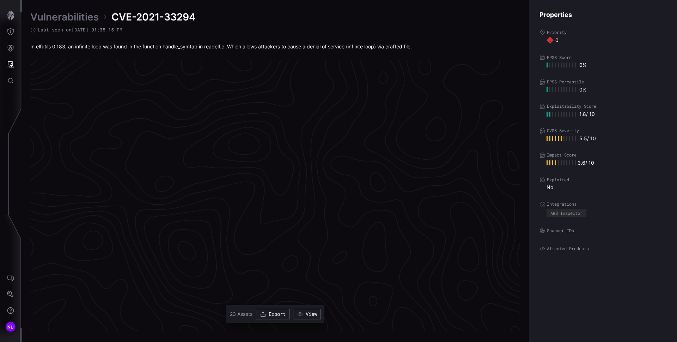
scroll to position [1658, 287]
click at [10, 79] on icon "Global Search" at bounding box center [10, 80] width 7 height 7
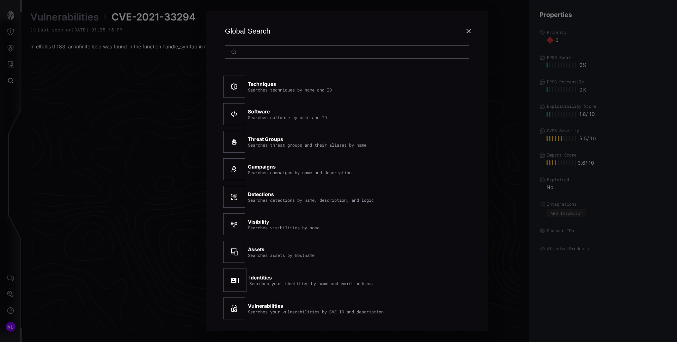
click at [259, 138] on strong "Threat Groups" at bounding box center [265, 139] width 35 height 6
click at [240, 85] on div at bounding box center [234, 87] width 22 height 22
click at [295, 84] on div "Techniques Searches techniques by name and ID" at bounding box center [290, 86] width 84 height 11
click at [280, 88] on div "Searches techniques by name and ID" at bounding box center [290, 89] width 84 height 5
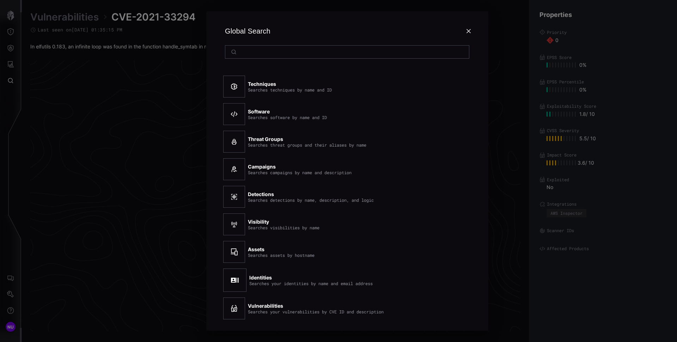
click at [330, 82] on div "Techniques Searches techniques by name and ID" at bounding box center [290, 86] width 84 height 11
click at [237, 89] on icon at bounding box center [234, 86] width 7 height 7
click at [270, 81] on strong "Techniques" at bounding box center [262, 84] width 28 height 6
click at [281, 37] on div "Global Search" at bounding box center [347, 31] width 248 height 28
click at [469, 30] on icon at bounding box center [469, 31] width 6 height 6
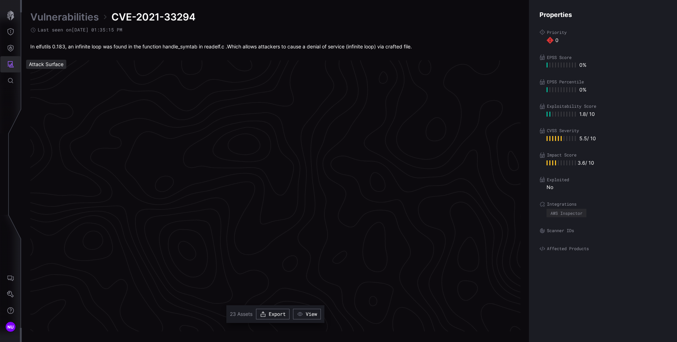
click at [9, 62] on icon "Attack Surface" at bounding box center [10, 64] width 7 height 7
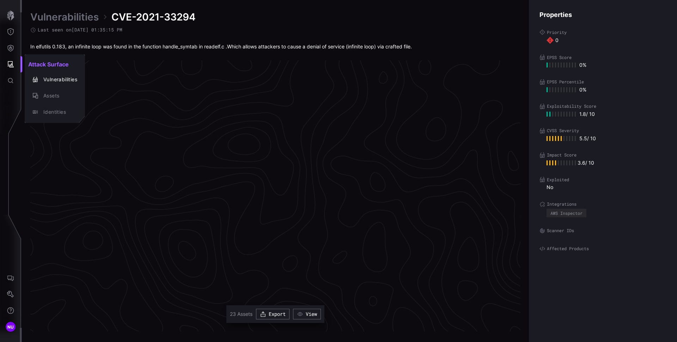
click at [10, 81] on div at bounding box center [338, 171] width 677 height 342
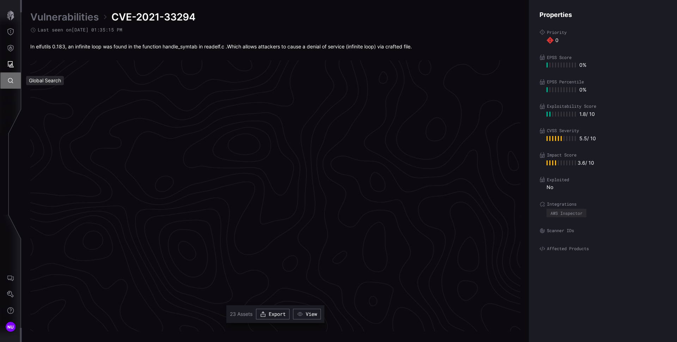
click at [10, 81] on icon "Global Search" at bounding box center [10, 80] width 7 height 7
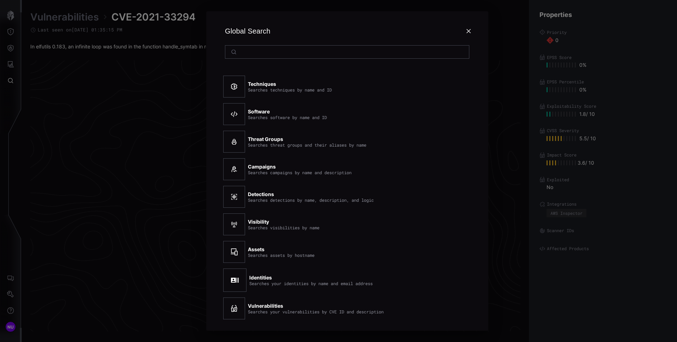
click at [473, 26] on h2 "Global Search" at bounding box center [347, 37] width 265 height 53
click at [470, 29] on icon at bounding box center [469, 31] width 4 height 4
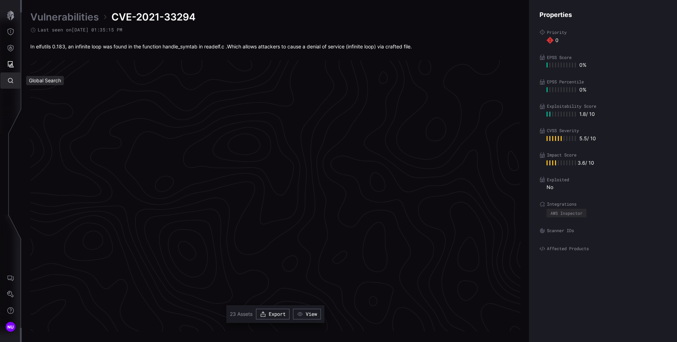
click at [13, 75] on button "Global Search" at bounding box center [10, 80] width 20 height 16
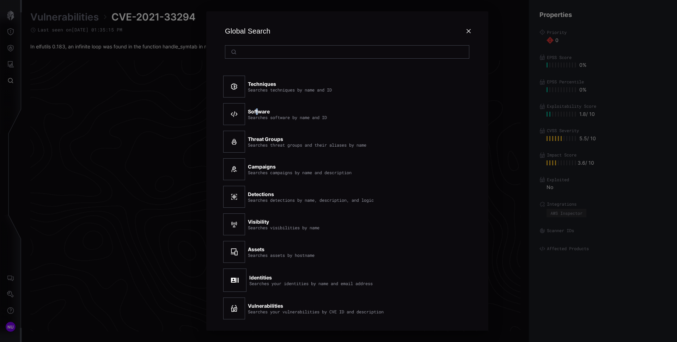
click at [257, 111] on strong "Software" at bounding box center [259, 111] width 22 height 6
click at [239, 114] on div at bounding box center [234, 114] width 22 height 22
click at [266, 117] on div "Searches software by name and ID" at bounding box center [287, 117] width 79 height 5
click at [267, 117] on div "Searches software by name and ID" at bounding box center [287, 117] width 79 height 5
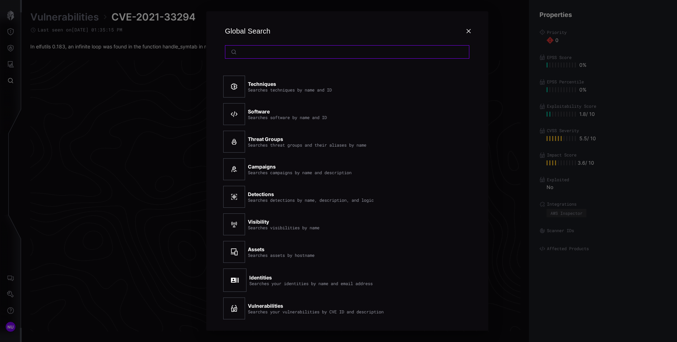
click at [426, 53] on input at bounding box center [348, 52] width 216 height 6
click at [546, 60] on div "Global Search Techniques Searches techniques by name and ID Software Searches s…" at bounding box center [348, 171] width 660 height 342
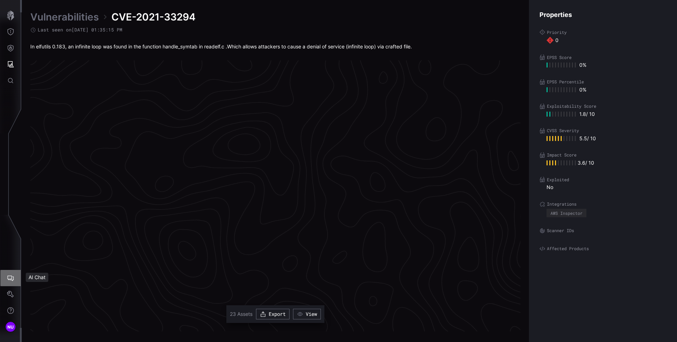
click at [11, 277] on icon "AI Chat" at bounding box center [10, 277] width 7 height 7
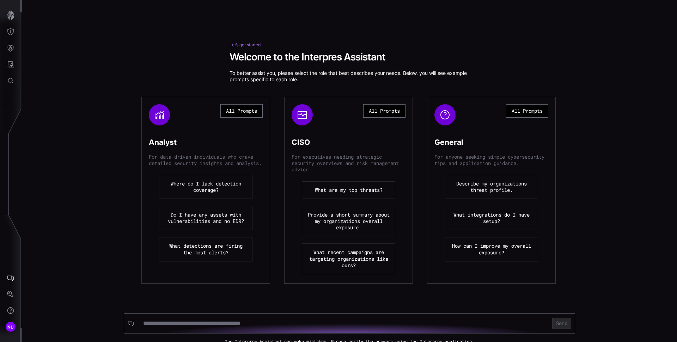
scroll to position [13, 0]
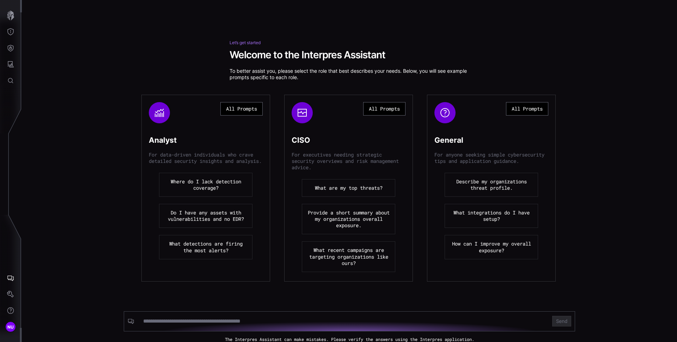
click at [213, 185] on button "Where do I lack detection coverage?" at bounding box center [206, 185] width 94 height 24
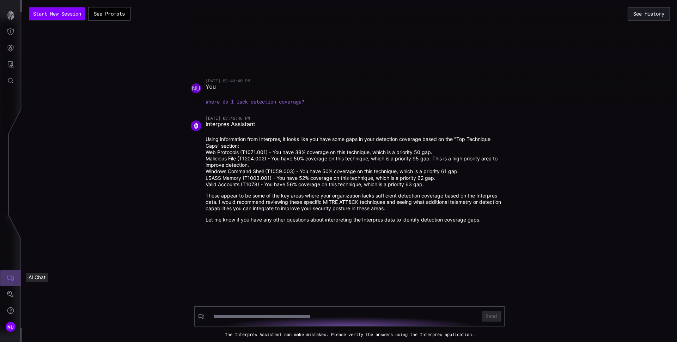
click at [12, 280] on icon "AI Chat" at bounding box center [10, 277] width 7 height 7
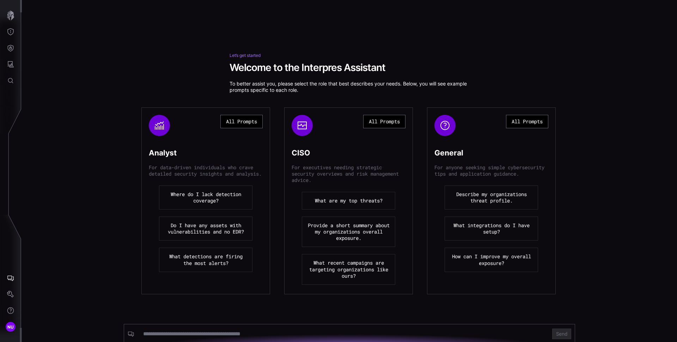
scroll to position [13, 0]
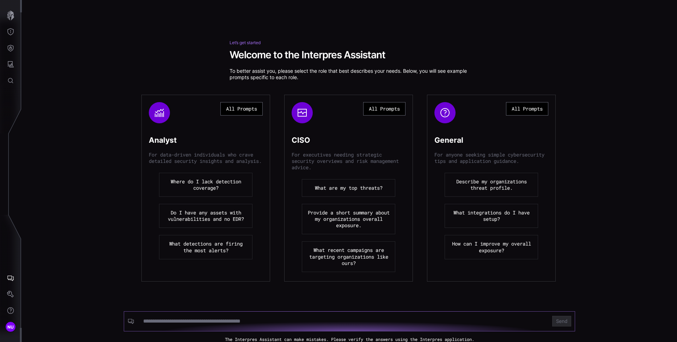
click at [164, 320] on input at bounding box center [343, 320] width 401 height 7
click at [286, 87] on div "Let’s get started Welcome to the Interpres Assistant To better assist you, plea…" at bounding box center [350, 190] width 656 height 301
click at [280, 74] on p "To better assist you, please select the role that best describes your needs. Be…" at bounding box center [350, 74] width 240 height 13
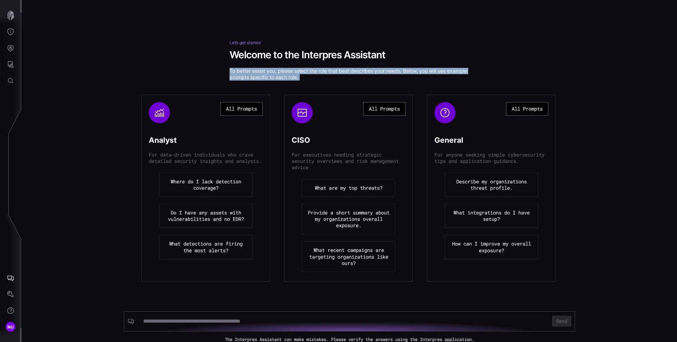
click at [280, 74] on p "To better assist you, please select the role that best describes your needs. Be…" at bounding box center [350, 74] width 240 height 13
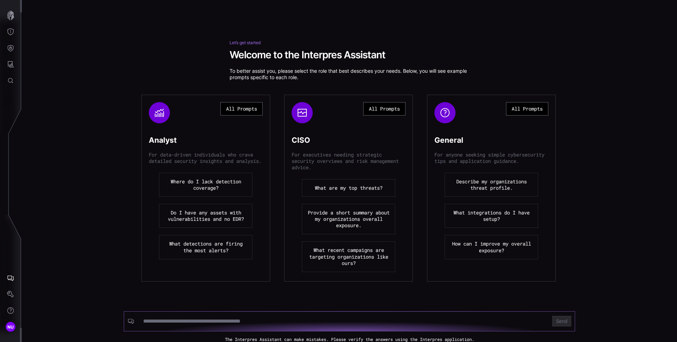
click at [208, 318] on input at bounding box center [343, 320] width 401 height 7
click at [202, 220] on button "Do I have any assets with vulnerabilities and no EDR?" at bounding box center [206, 216] width 94 height 24
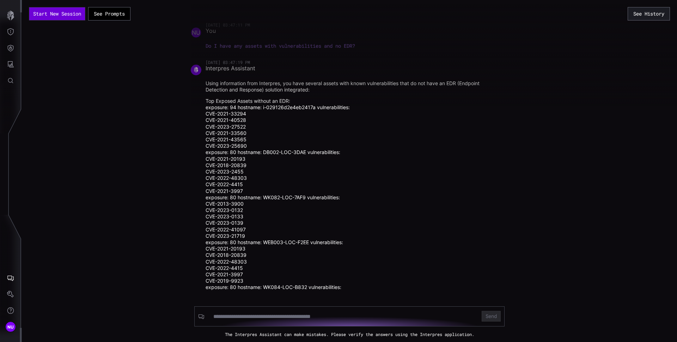
click at [73, 18] on button "Start New Session" at bounding box center [57, 13] width 56 height 13
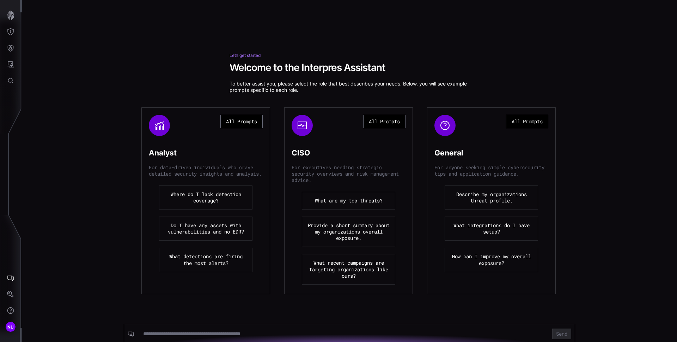
click at [485, 131] on div "All Prompts" at bounding box center [492, 125] width 114 height 21
click at [454, 149] on h2 "General" at bounding box center [449, 149] width 29 height 15
click at [480, 198] on button "Describe my organizations threat profile." at bounding box center [492, 197] width 94 height 24
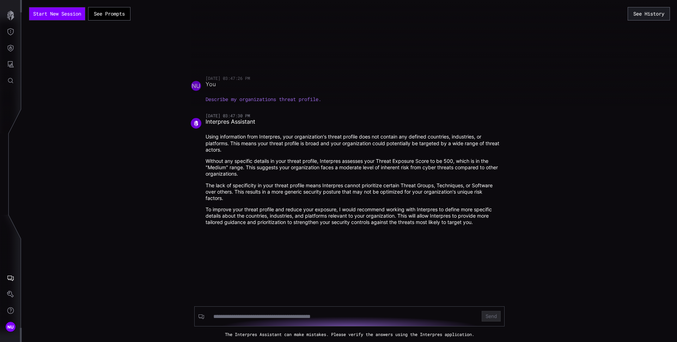
click at [290, 156] on div "Using information from Interpres, your organization's threat profile does not c…" at bounding box center [354, 179] width 296 height 92
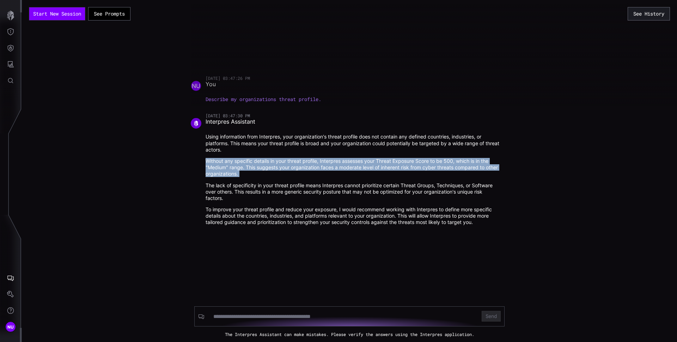
click at [290, 156] on div "Using information from Interpres, your organization's threat profile does not c…" at bounding box center [354, 179] width 296 height 92
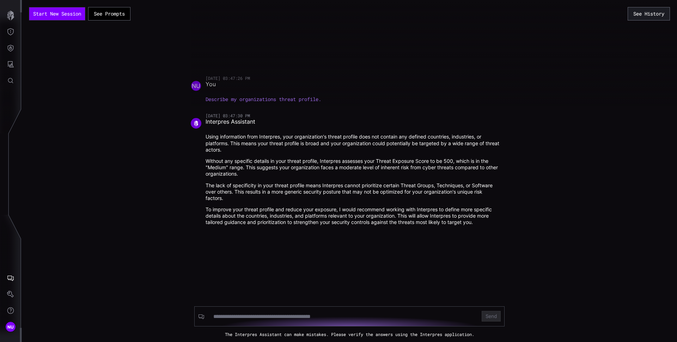
click at [289, 142] on p "Using information from Interpres, your organization's threat profile does not c…" at bounding box center [354, 142] width 296 height 19
click at [64, 16] on button "Start New Session" at bounding box center [57, 13] width 56 height 13
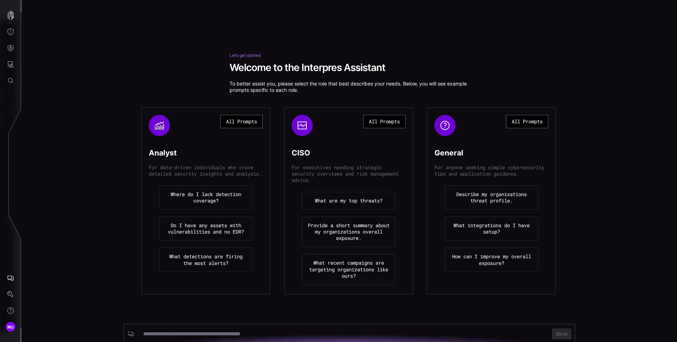
click at [352, 231] on button "Provide a short summary about my organizations overall exposure." at bounding box center [349, 231] width 94 height 31
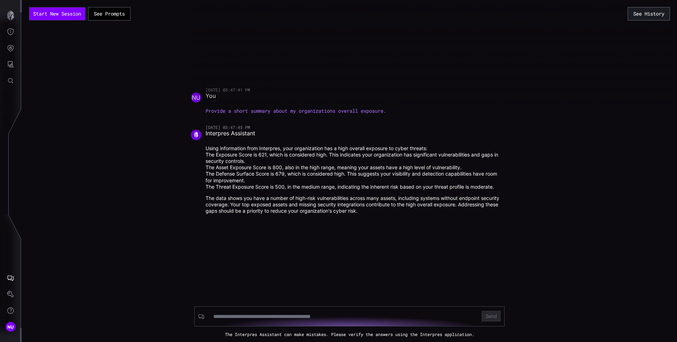
click at [253, 150] on p "Using information from Interpres, your organization has a high overall exposure…" at bounding box center [354, 148] width 296 height 6
click at [260, 185] on li "The Threat Exposure Score is 500, in the medium range, indicating the inherent …" at bounding box center [354, 186] width 296 height 6
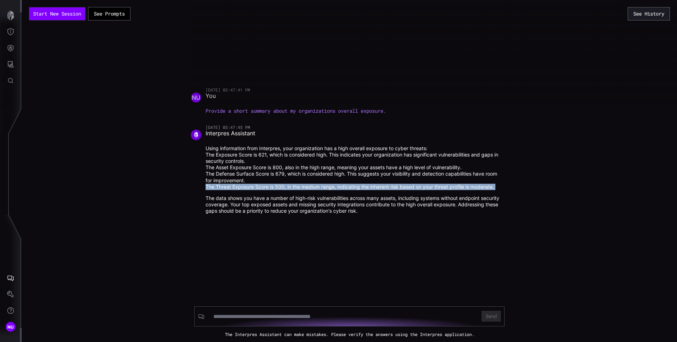
click at [260, 185] on li "The Threat Exposure Score is 500, in the medium range, indicating the inherent …" at bounding box center [354, 186] width 296 height 6
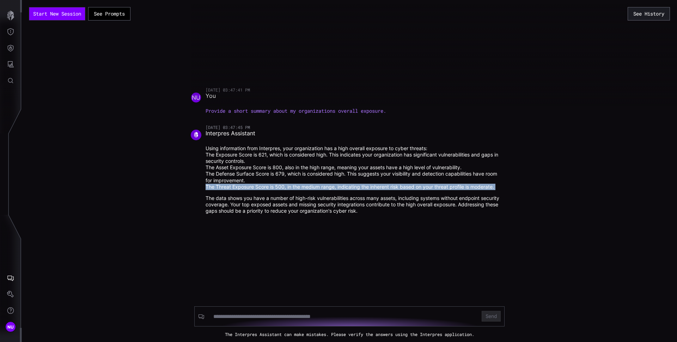
click at [260, 185] on li "The Threat Exposure Score is 500, in the medium range, indicating the inherent …" at bounding box center [354, 186] width 296 height 6
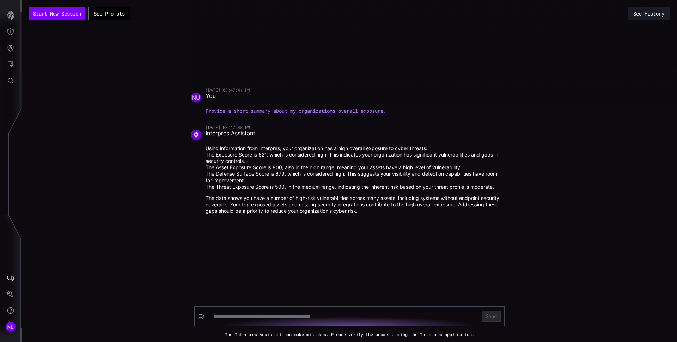
click at [252, 171] on li "The Defense Surface Score is 679, which is considered high. This suggests your …" at bounding box center [354, 176] width 296 height 13
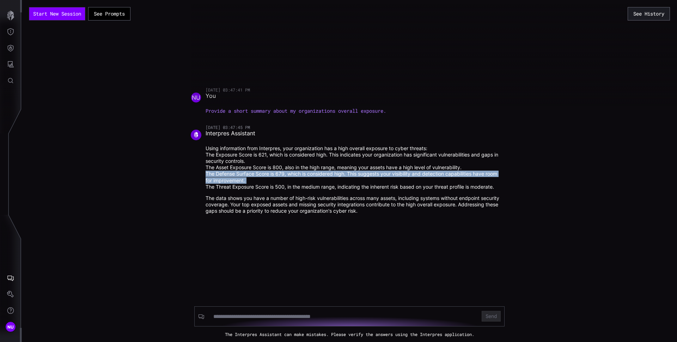
click at [252, 171] on li "The Defense Surface Score is 679, which is considered high. This suggests your …" at bounding box center [354, 176] width 296 height 13
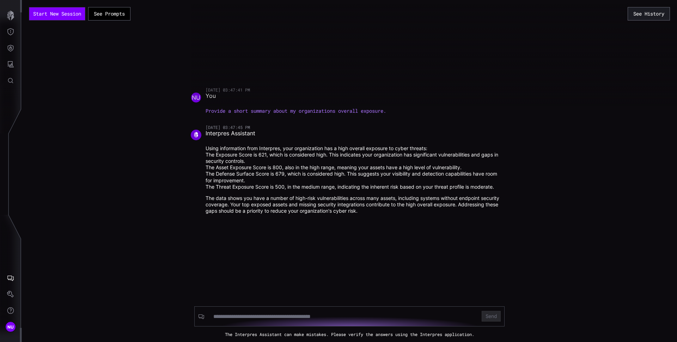
click at [255, 195] on p "The data shows you have a number of high-risk vulnerabilities across many asset…" at bounding box center [354, 204] width 296 height 19
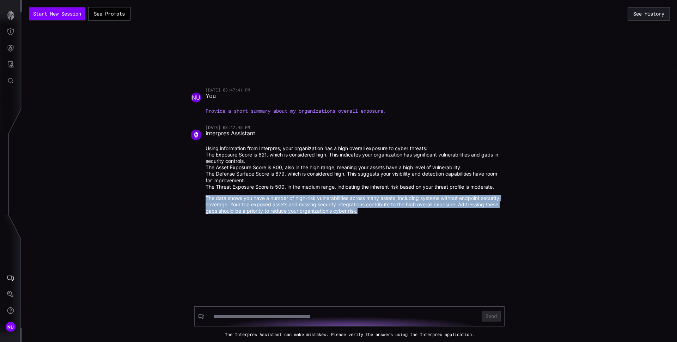
click at [255, 195] on p "The data shows you have a number of high-risk vulnerabilities across many asset…" at bounding box center [354, 204] width 296 height 19
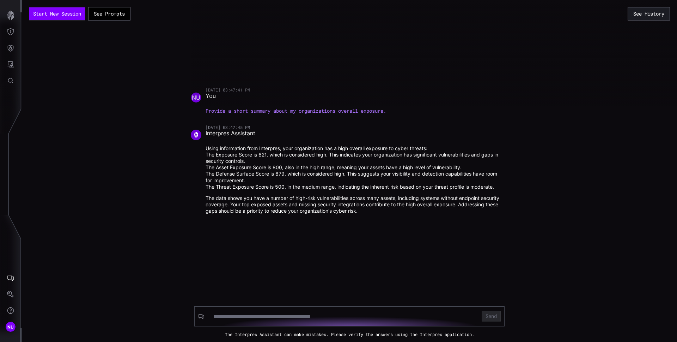
click at [259, 185] on li "The Threat Exposure Score is 500, in the medium range, indicating the inherent …" at bounding box center [354, 186] width 296 height 6
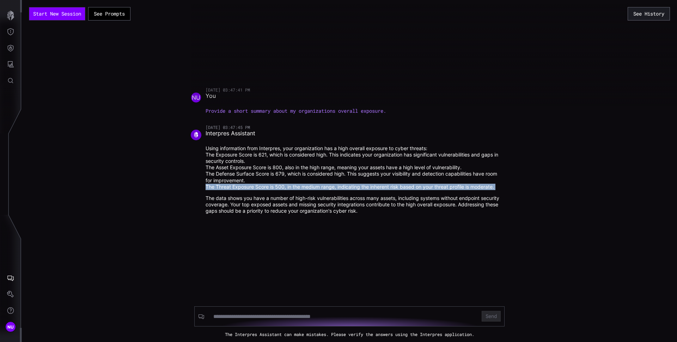
click at [259, 185] on li "The Threat Exposure Score is 500, in the medium range, indicating the inherent …" at bounding box center [354, 186] width 296 height 6
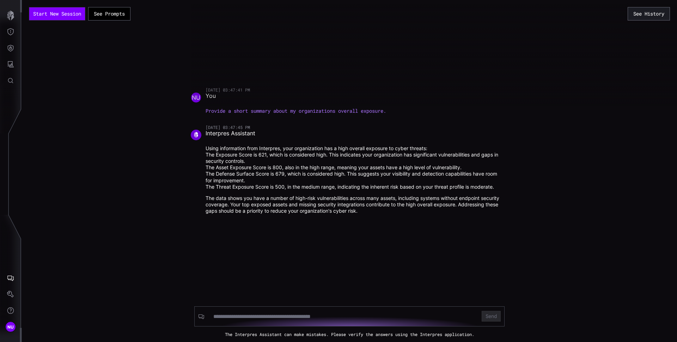
click at [259, 173] on li "The Defense Surface Score is 679, which is considered high. This suggests your …" at bounding box center [354, 176] width 296 height 13
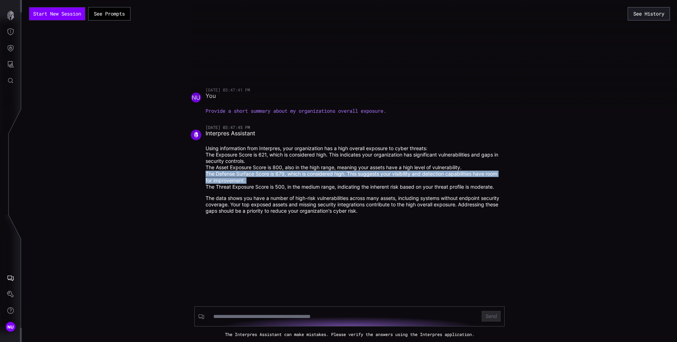
click at [259, 173] on li "The Defense Surface Score is 679, which is considered high. This suggests your …" at bounding box center [354, 176] width 296 height 13
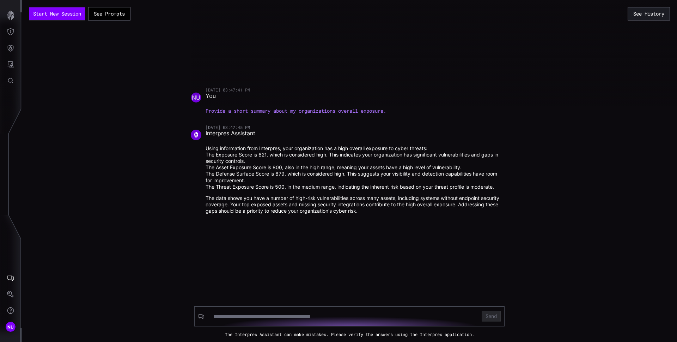
click at [310, 109] on p "Provide a short summary about my organizations overall exposure." at bounding box center [354, 111] width 296 height 6
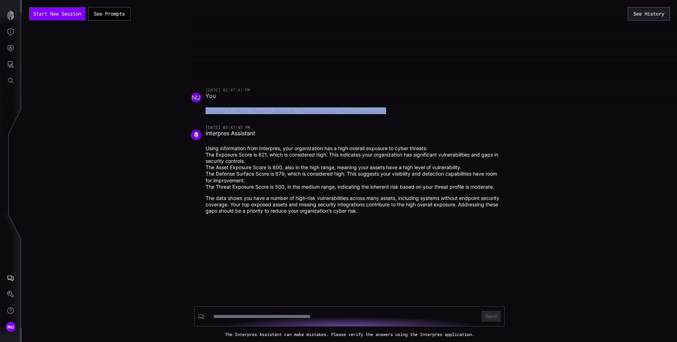
click at [310, 109] on p "Provide a short summary about my organizations overall exposure." at bounding box center [354, 111] width 296 height 6
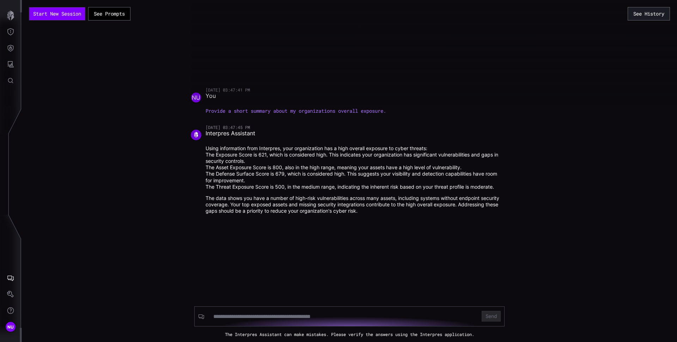
click at [224, 98] on div at bounding box center [529, 53] width 677 height 106
click at [218, 95] on div at bounding box center [529, 53] width 677 height 106
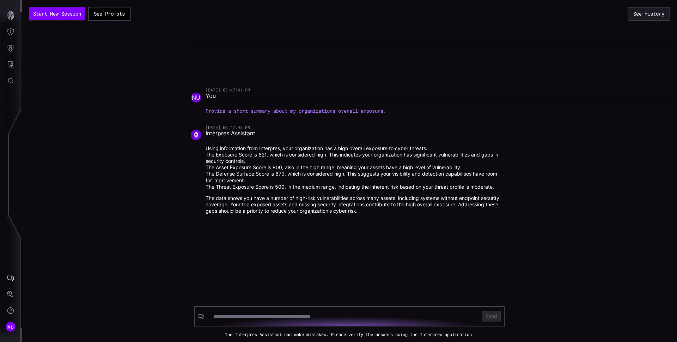
click at [216, 96] on div at bounding box center [529, 53] width 677 height 106
click at [253, 108] on p "Provide a short summary about my organizations overall exposure." at bounding box center [354, 111] width 296 height 6
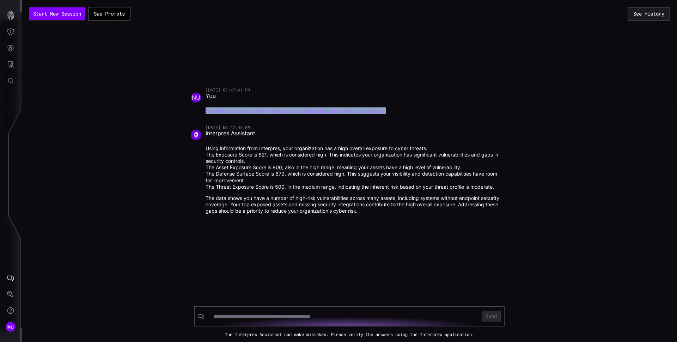
click at [253, 108] on p "Provide a short summary about my organizations overall exposure." at bounding box center [354, 111] width 296 height 6
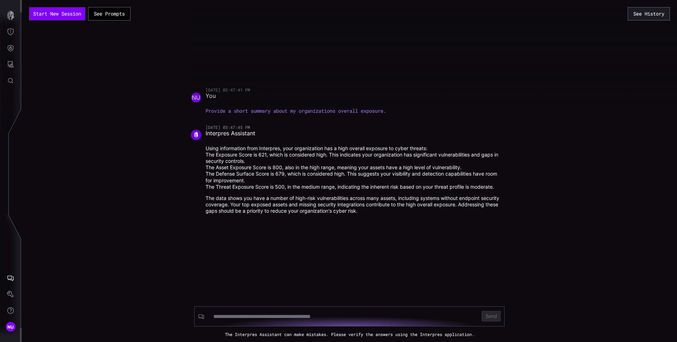
click at [248, 133] on span "Interpres Assistant" at bounding box center [231, 134] width 50 height 11
click at [246, 126] on time "[DATE] 03:47:45 PM" at bounding box center [228, 127] width 44 height 6
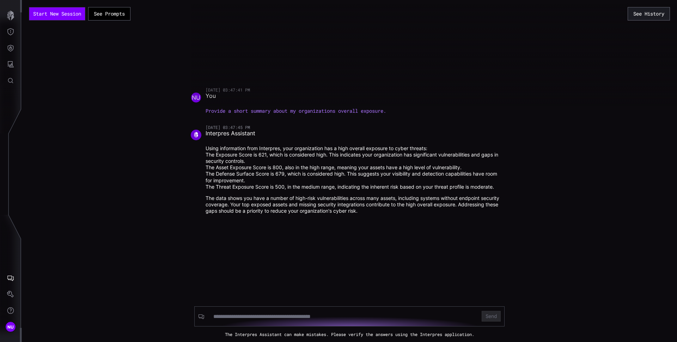
click at [249, 136] on span "Interpres Assistant" at bounding box center [231, 134] width 50 height 11
click at [245, 115] on div "[DATE] 03:47:41 PM NU You Provide a short summary about my organizations overal…" at bounding box center [350, 156] width 318 height 138
click at [246, 110] on p "Provide a short summary about my organizations overall exposure." at bounding box center [354, 111] width 296 height 6
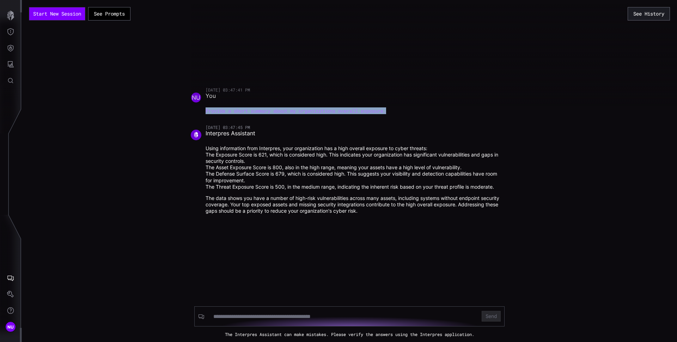
click at [246, 110] on p "Provide a short summary about my organizations overall exposure." at bounding box center [354, 111] width 296 height 6
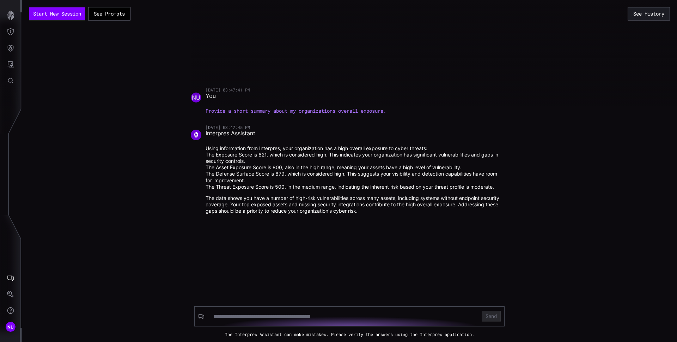
click at [242, 168] on li "The Asset Exposure Score is 800, also in the high range, meaning your assets ha…" at bounding box center [354, 167] width 296 height 6
click at [225, 313] on input at bounding box center [343, 316] width 260 height 7
click at [13, 16] on icon "button" at bounding box center [10, 16] width 7 height 10
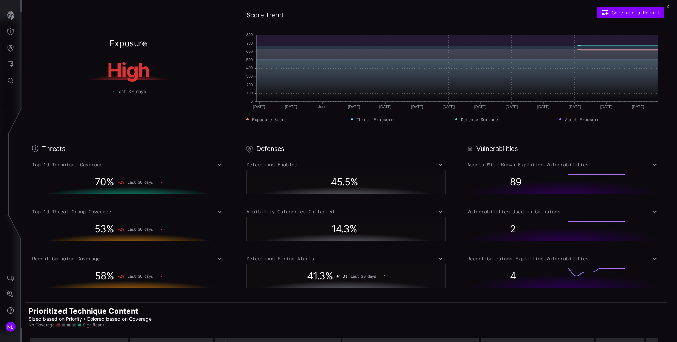
click at [90, 24] on div "Exposure High Last 30 days" at bounding box center [129, 67] width 208 height 126
click at [12, 328] on span "NU" at bounding box center [10, 326] width 7 height 7
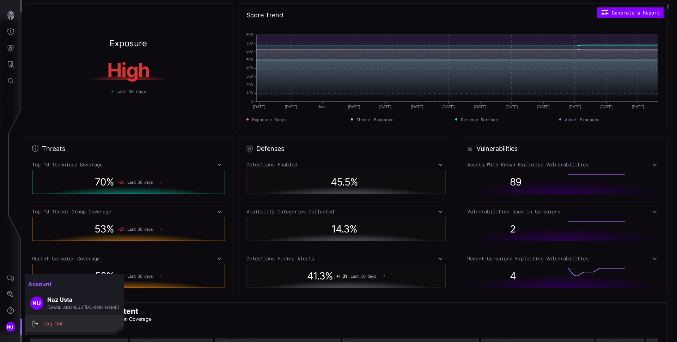
click at [72, 322] on div "Log Out" at bounding box center [78, 323] width 76 height 9
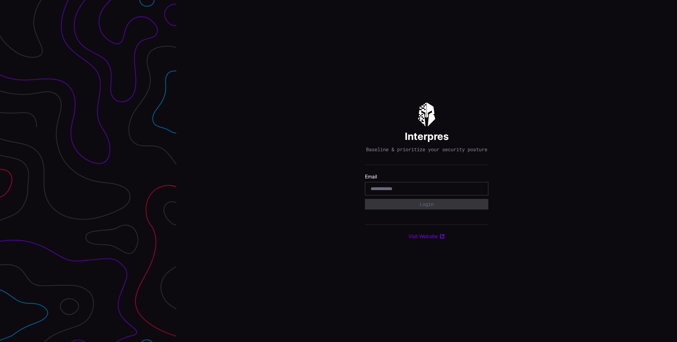
click at [384, 189] on input "email" at bounding box center [427, 188] width 112 height 6
type input "**********"
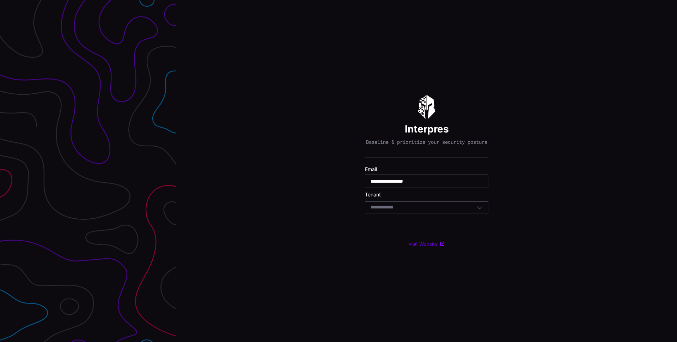
click at [424, 213] on div "Select Tenant" at bounding box center [426, 207] width 123 height 12
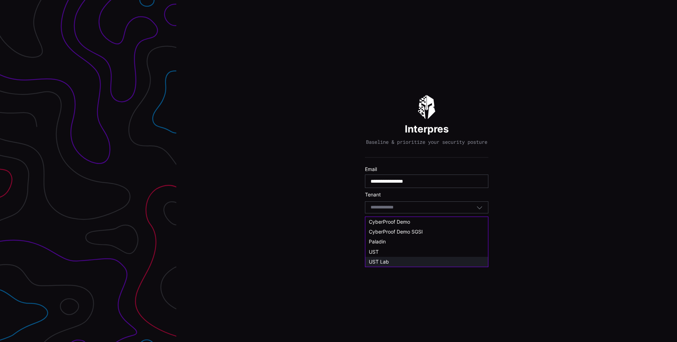
click at [394, 258] on div "UST Lab" at bounding box center [427, 261] width 116 height 6
